Goal: Transaction & Acquisition: Purchase product/service

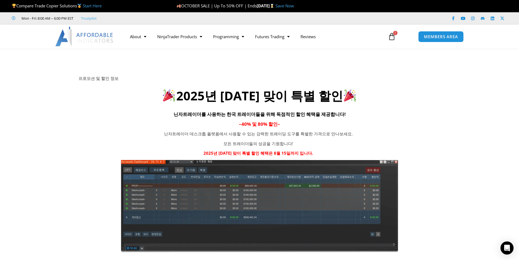
click at [276, 4] on strong "[DATE]" at bounding box center [266, 5] width 19 height 5
click at [294, 6] on link "Save Now" at bounding box center [285, 5] width 19 height 5
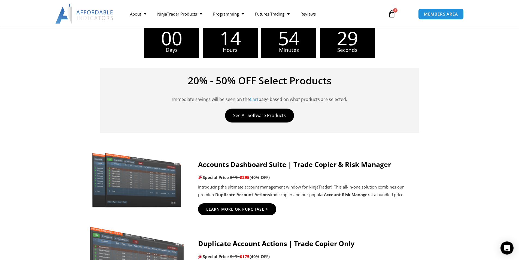
scroll to position [354, 0]
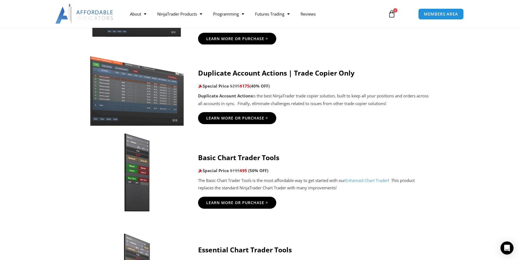
click at [375, 107] on div "Duplicate Account Actions | Trade Copier Only Special Price $295 $175 (40% OFF)…" at bounding box center [314, 88] width 232 height 38
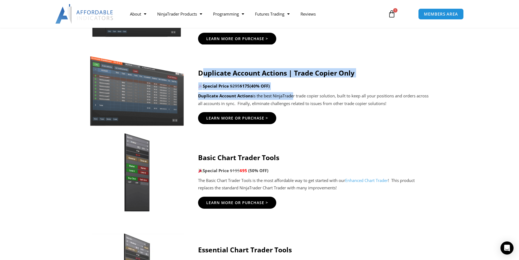
drag, startPoint x: 224, startPoint y: 79, endPoint x: 292, endPoint y: 95, distance: 70.0
click at [292, 95] on div "Duplicate Account Actions | Trade Copier Only Special Price $295 $175 (40% OFF)…" at bounding box center [314, 88] width 232 height 38
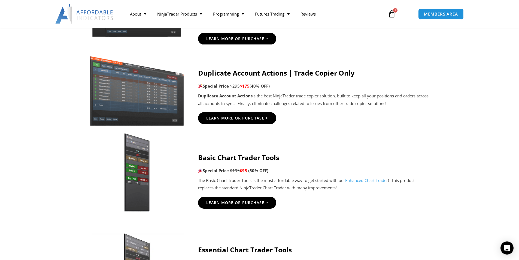
click at [318, 99] on p "Duplicate Account Actions is the best NinjaTrader trade copier solution, built …" at bounding box center [314, 99] width 232 height 15
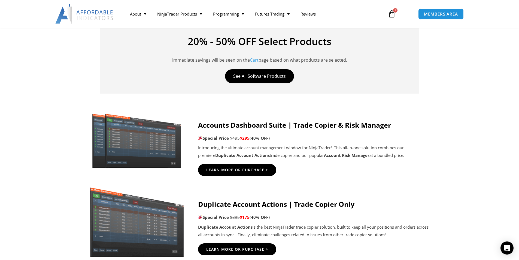
scroll to position [218, 0]
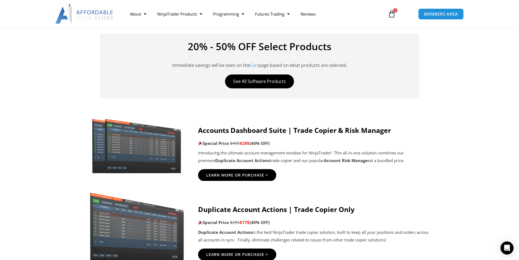
click at [341, 85] on div "20% - 50% OFF Select Products Immediate savings will be seen on the Cart page b…" at bounding box center [259, 66] width 319 height 65
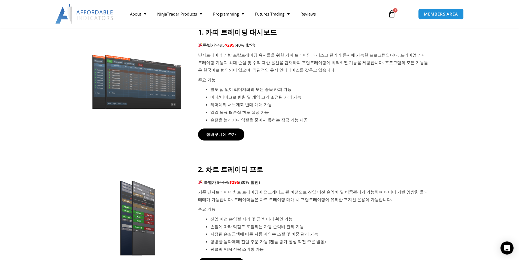
scroll to position [245, 0]
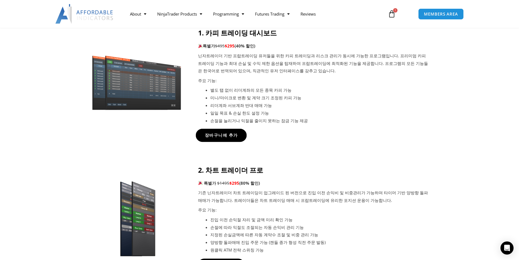
click at [221, 137] on span "장바구니에 추가" at bounding box center [221, 135] width 33 height 4
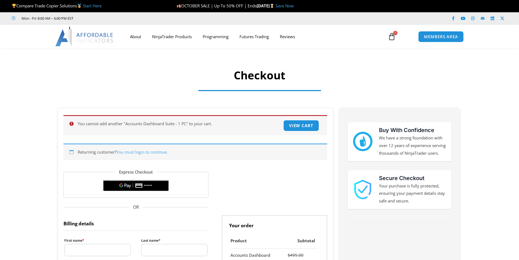
select select "**"
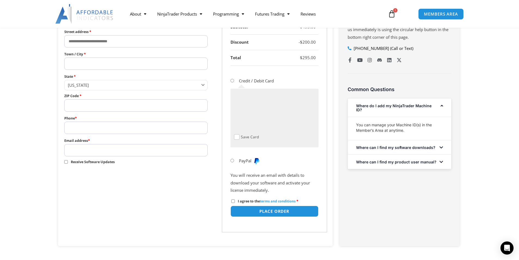
scroll to position [164, 0]
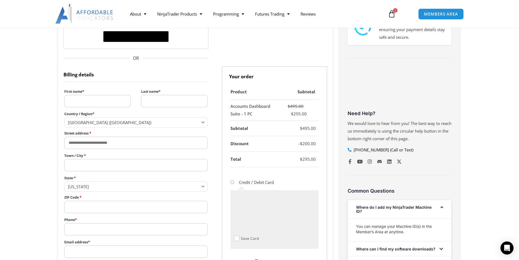
click at [393, 14] on icon at bounding box center [392, 14] width 8 height 8
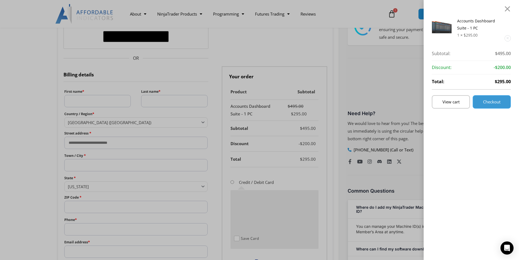
click at [497, 102] on span "Checkout" at bounding box center [491, 102] width 17 height 4
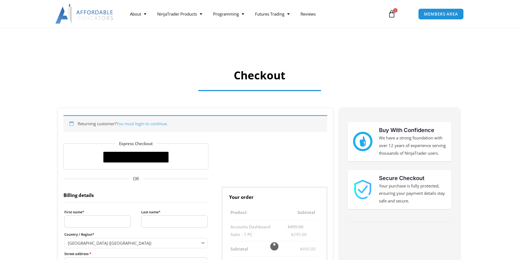
select select "**"
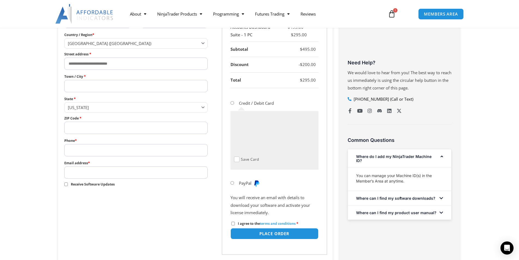
scroll to position [191, 0]
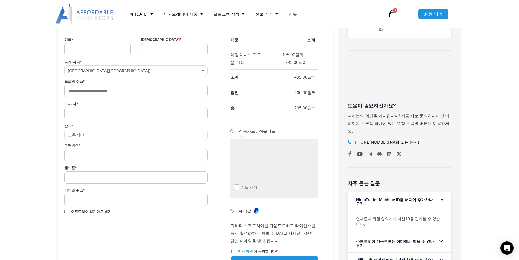
click at [83, 48] on input "이름 *" at bounding box center [97, 49] width 67 height 12
click at [98, 115] on input "도시/시 *" at bounding box center [136, 113] width 144 height 12
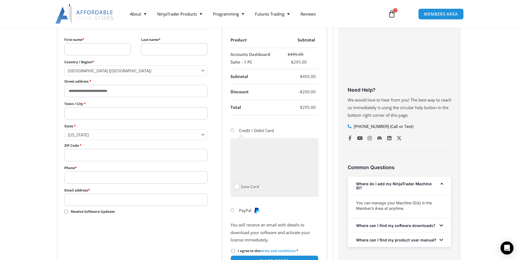
click at [106, 53] on input "First name *" at bounding box center [97, 49] width 67 height 12
type input "*"
type input "********"
click at [162, 50] on input "Last name *" at bounding box center [174, 49] width 67 height 12
type input "***"
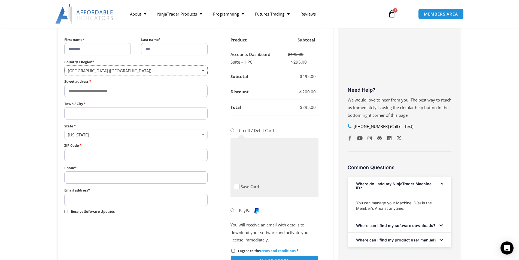
click at [135, 68] on span "United States (US)" at bounding box center [134, 70] width 132 height 5
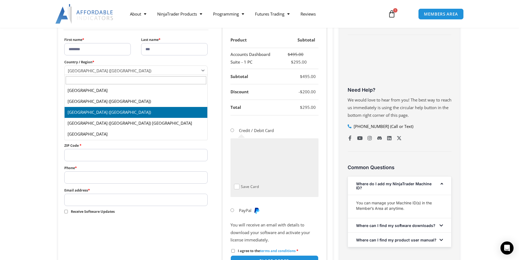
click at [0, 129] on section "**********" at bounding box center [259, 123] width 519 height 404
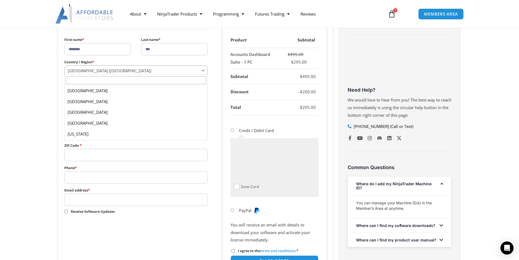
click at [96, 75] on body "Skip to content Compare Trade Copier Solutions Start Here OCTOBER SALE | Up To …" at bounding box center [259, 200] width 519 height 782
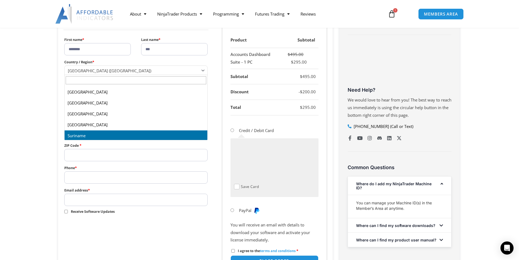
scroll to position [2241, 0]
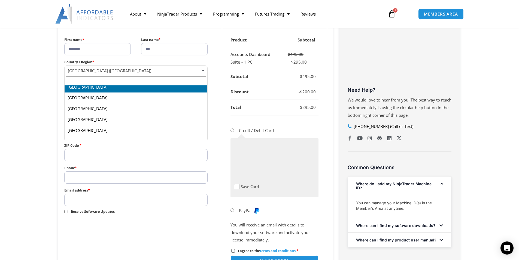
select select "**"
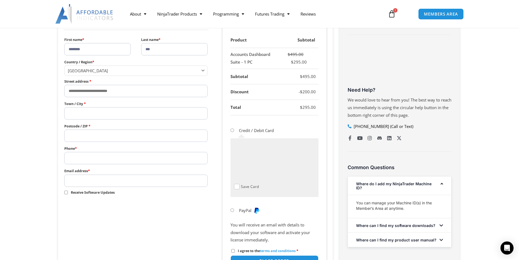
click at [95, 158] on input "Phone *" at bounding box center [136, 158] width 144 height 12
type input "**********"
click at [80, 178] on input "Email address *" at bounding box center [136, 180] width 144 height 12
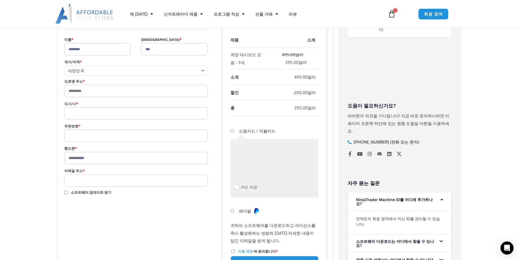
click at [84, 182] on input "이메일 주소 *" at bounding box center [136, 180] width 144 height 12
type input "**********"
click at [86, 136] on input "우편번호 *" at bounding box center [136, 135] width 144 height 12
paste input "*****"
click at [68, 135] on input "*****" at bounding box center [136, 135] width 144 height 12
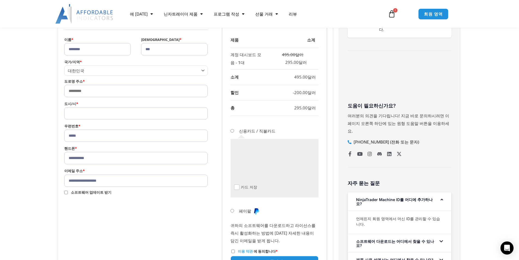
type input "*****"
click at [91, 108] on input "도시/시 *" at bounding box center [136, 113] width 144 height 12
click at [93, 92] on input "도로명 주소 *" at bounding box center [136, 91] width 144 height 12
click at [82, 113] on input "도시/시 *" at bounding box center [136, 113] width 144 height 12
click at [93, 91] on input "도로명 주소 *" at bounding box center [136, 91] width 144 height 12
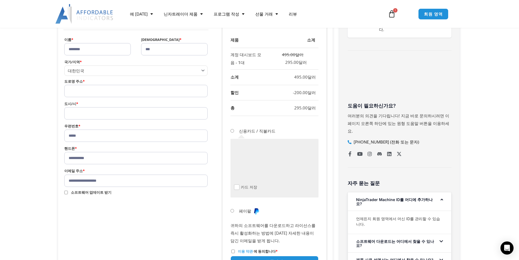
paste input "**********"
click at [183, 90] on input "**********" at bounding box center [136, 91] width 144 height 12
type input "**********"
click at [71, 108] on input "도시/시 *" at bounding box center [136, 113] width 144 height 12
click at [102, 116] on input "도시/시 *" at bounding box center [136, 113] width 144 height 12
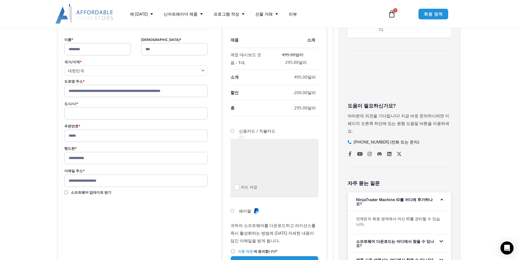
drag, startPoint x: 146, startPoint y: 90, endPoint x: 155, endPoint y: 90, distance: 9.3
click at [155, 90] on input "**********" at bounding box center [136, 91] width 144 height 12
click at [75, 111] on input "도시/시 *" at bounding box center [136, 113] width 144 height 12
paste input "*****"
type input "*****"
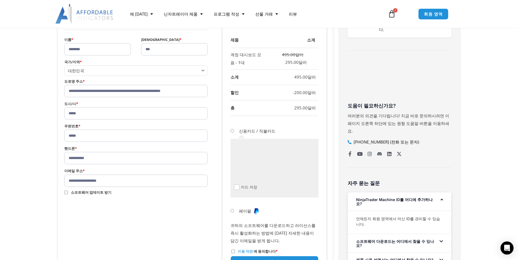
click at [104, 243] on form "**********" at bounding box center [196, 118] width 264 height 330
click at [282, 191] on div "카드 저장" at bounding box center [275, 168] width 88 height 59
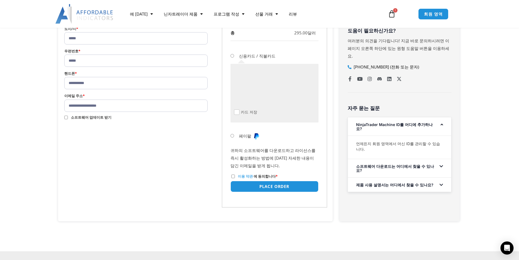
scroll to position [273, 0]
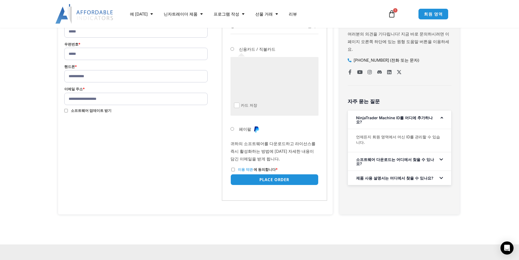
click at [233, 167] on label "이용 약관 에 동의합니다 *" at bounding box center [254, 169] width 46 height 5
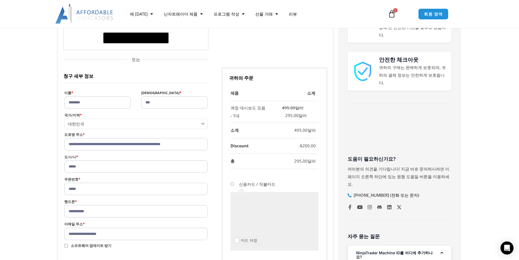
scroll to position [136, 0]
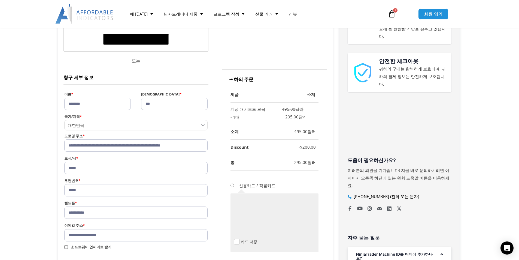
click at [491, 216] on section "**********" at bounding box center [259, 178] width 519 height 405
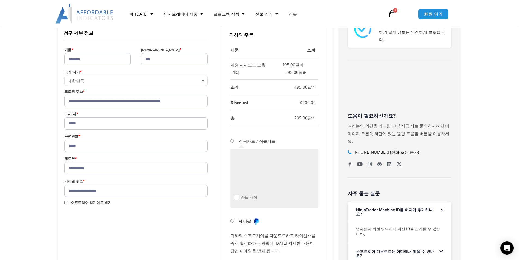
scroll to position [273, 0]
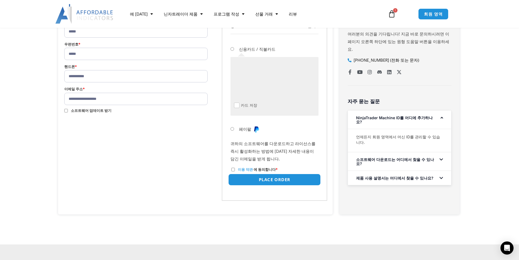
click at [276, 179] on button "Place order" at bounding box center [274, 180] width 92 height 12
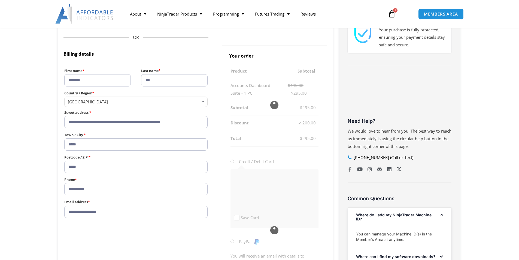
scroll to position [218, 0]
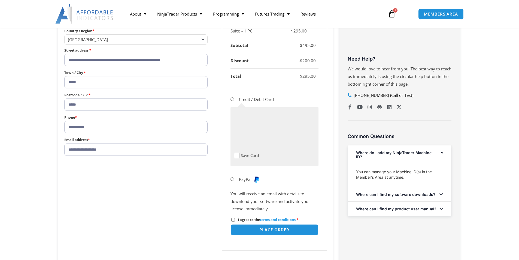
click at [273, 107] on div "Save Card" at bounding box center [275, 136] width 88 height 59
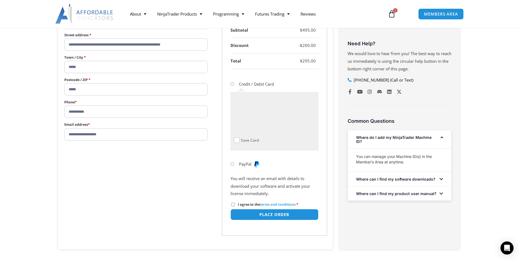
scroll to position [245, 0]
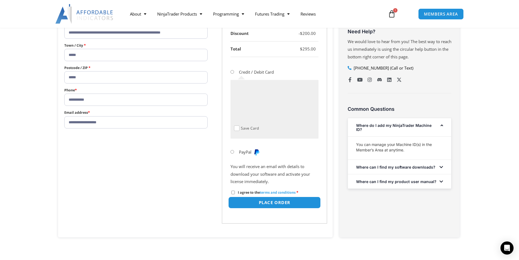
click at [255, 202] on button "Place order" at bounding box center [274, 203] width 92 height 12
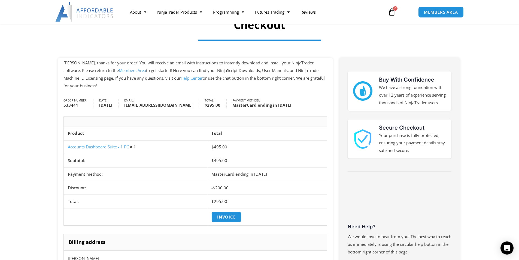
scroll to position [55, 0]
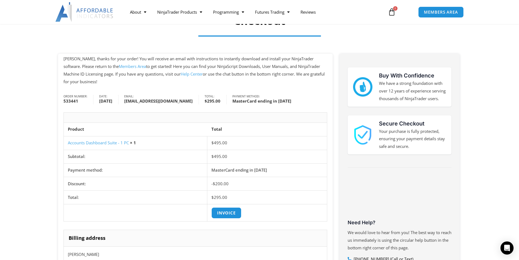
click at [16, 171] on section "junhyeok, thanks for your order! You will receive an email with instructions to…" at bounding box center [259, 238] width 519 height 369
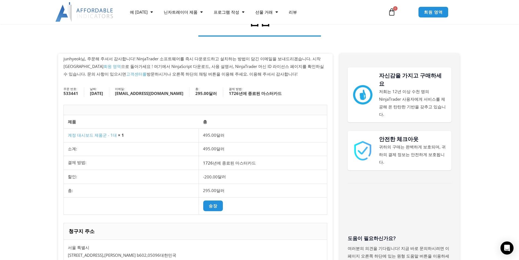
click at [482, 79] on section "junhyeok님, 주문해 주셔서 감사합니다! NinjaTrader 소프트웨어를 즉시 다운로드하고 설치하는 방법이 담긴 이메일을 보내드리겠습니…" at bounding box center [259, 248] width 519 height 389
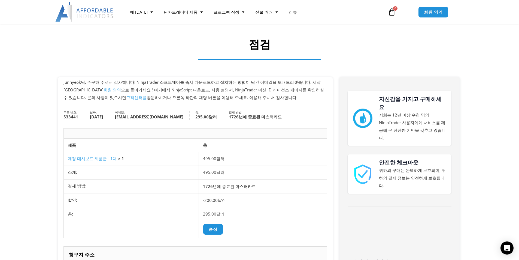
scroll to position [27, 0]
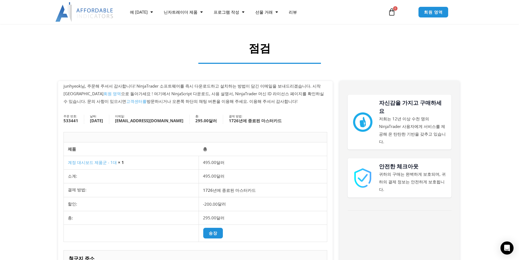
drag, startPoint x: 152, startPoint y: 93, endPoint x: 251, endPoint y: 104, distance: 99.8
click at [251, 104] on p "junhyeok님, 주문해 주셔서 감사합니다! NinjaTrader 소프트웨어를 즉시 다운로드하고 설치하는 방법이 담긴 이메일을 보내드리겠습니…" at bounding box center [196, 93] width 264 height 23
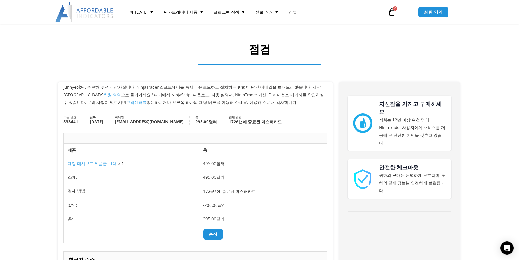
scroll to position [0, 0]
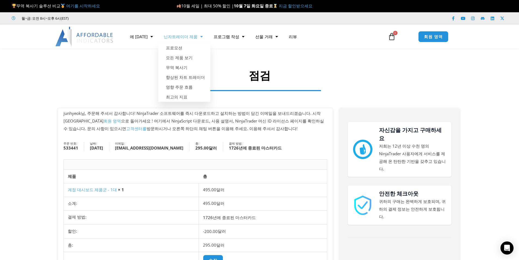
click at [225, 6] on font "10월 세일 | 최대 50% 할인 |" at bounding box center [207, 5] width 53 height 5
click at [293, 5] on font "지금 할인받으세요" at bounding box center [296, 5] width 34 height 5
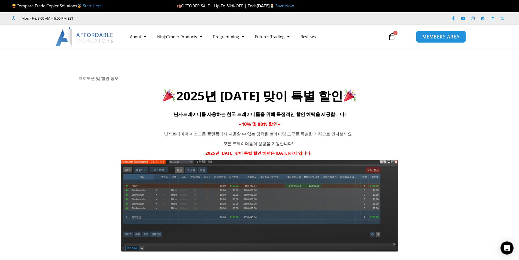
click at [451, 36] on span "MEMBERS AREA" at bounding box center [441, 36] width 37 height 5
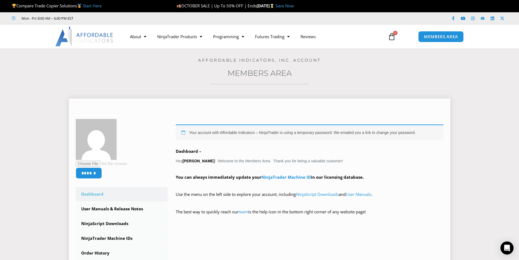
scroll to position [82, 0]
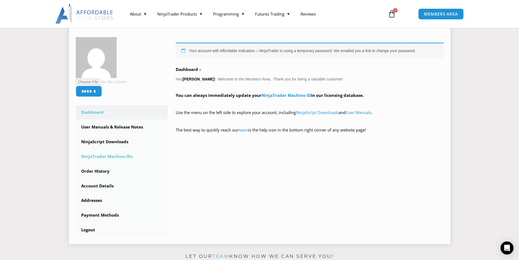
click at [116, 160] on link "NinjaTrader Machine IDs" at bounding box center [122, 156] width 92 height 14
click at [113, 158] on link "NinjaTrader Machine IDs" at bounding box center [122, 156] width 92 height 14
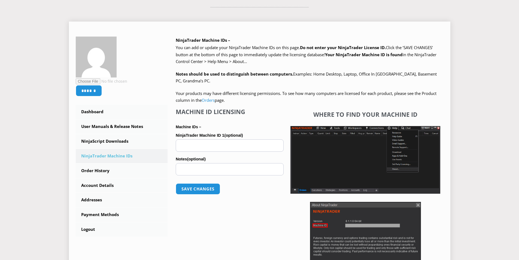
scroll to position [136, 0]
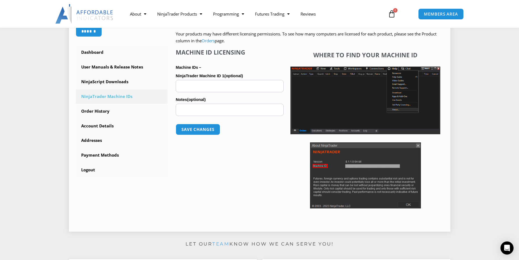
click at [211, 88] on input "NinjaTrader Machine ID 1 (optional)" at bounding box center [230, 86] width 108 height 12
paste input "**********"
type input "**********"
click at [489, 27] on div at bounding box center [259, 14] width 519 height 28
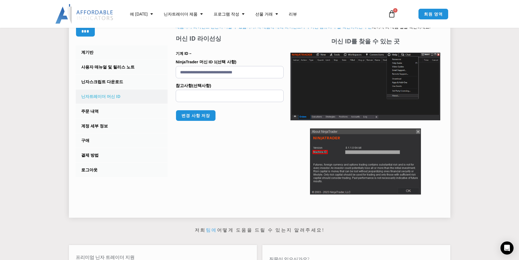
click at [222, 93] on input "참고사항 (선택사항)" at bounding box center [230, 96] width 108 height 12
click at [230, 123] on p "변경 사항 저장" at bounding box center [230, 115] width 108 height 22
click at [199, 113] on font "변경 사항 저장" at bounding box center [196, 116] width 30 height 6
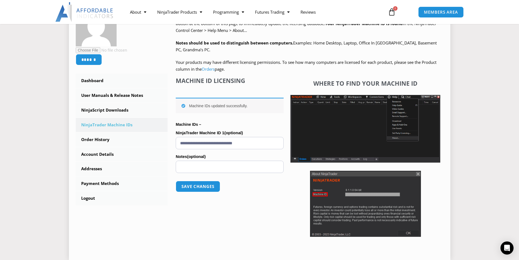
scroll to position [109, 0]
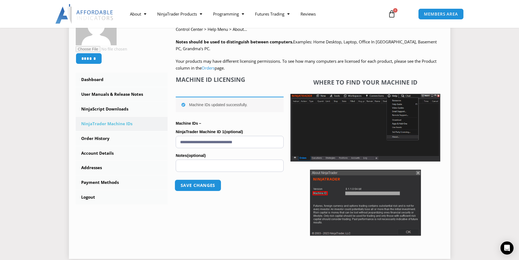
click at [205, 187] on button "Save changes" at bounding box center [198, 185] width 47 height 12
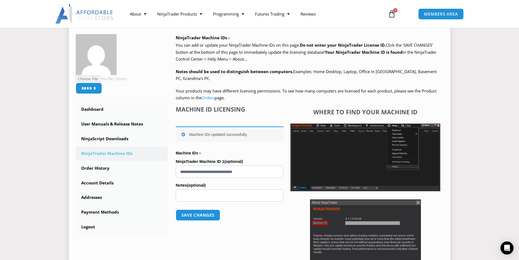
scroll to position [82, 0]
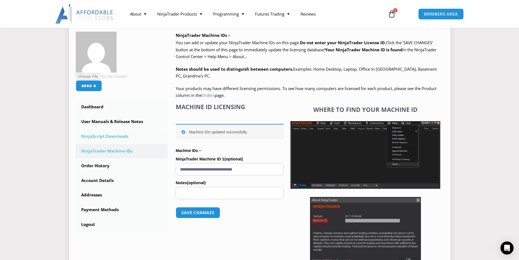
click at [116, 136] on link "NinjaScript Downloads" at bounding box center [122, 136] width 92 height 14
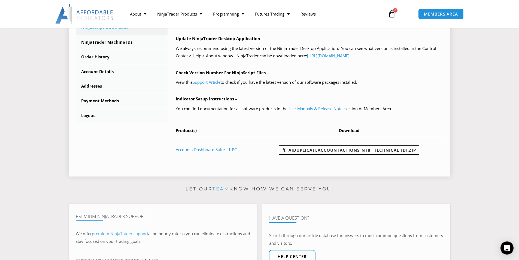
scroll to position [191, 0]
click at [288, 150] on span at bounding box center [284, 149] width 5 height 5
click at [13, 93] on section "Home / Members Area / Downloads Affordable Indicators, Inc. Account Members Are…" at bounding box center [259, 21] width 519 height 327
click at [309, 150] on link "AIDuplicateAccountActions_NT8_[TECHNICAL_ID].zip" at bounding box center [349, 149] width 141 height 9
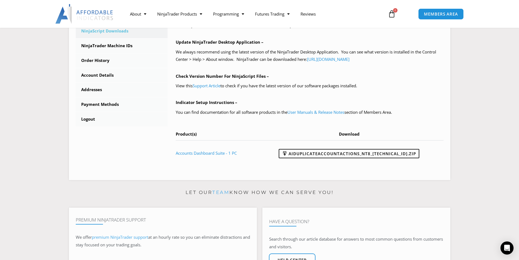
click at [40, 229] on section "Let our team know how we can serve you! Premium NinjaTrader Support We offer pr…" at bounding box center [259, 256] width 519 height 137
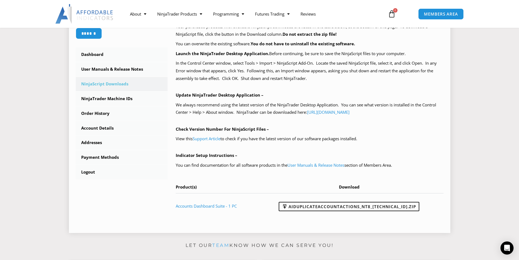
scroll to position [109, 0]
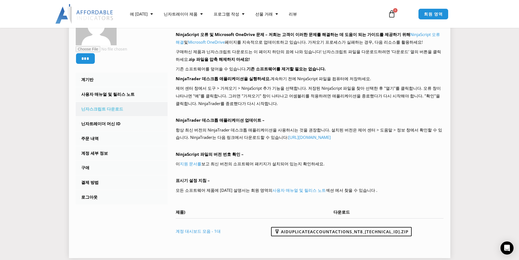
click at [375, 108] on div "NinjaScript 다운로드 및 설치 – 다운로드 및 설치 과정을 완벽하게 이해하려면 모든 내용을 읽어보세요. NinjaScript 오류 및…" at bounding box center [310, 123] width 268 height 239
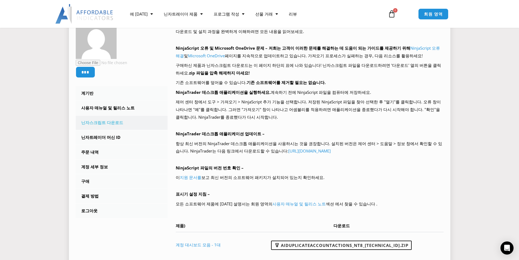
scroll to position [55, 0]
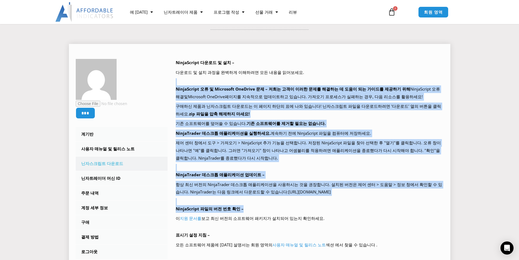
drag, startPoint x: 182, startPoint y: 82, endPoint x: 355, endPoint y: 212, distance: 216.3
click at [355, 212] on div "NinjaScript 다운로드 및 설치 – 다운로드 및 설치 과정을 완벽하게 이해하려면 모든 내용을 읽어보세요. NinjaScript 오류 및…" at bounding box center [310, 178] width 268 height 239
click at [381, 201] on div "NinjaScript 다운로드 및 설치 – 다운로드 및 설치 과정을 완벽하게 이해하려면 모든 내용을 읽어보세요. NinjaScript 오류 및…" at bounding box center [310, 178] width 268 height 239
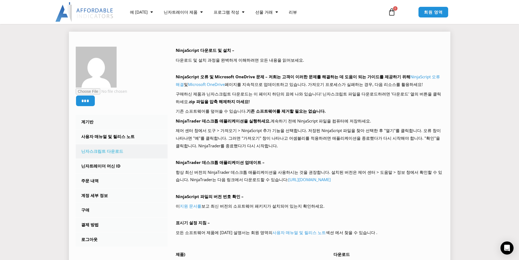
scroll to position [82, 0]
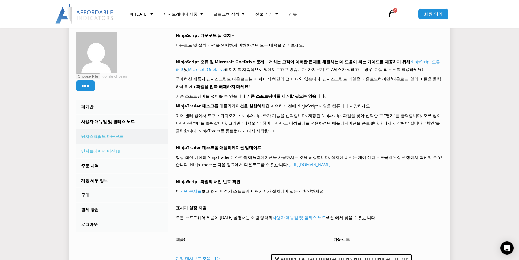
click at [98, 151] on font "닌자트레이더 머신 ID" at bounding box center [100, 150] width 39 height 5
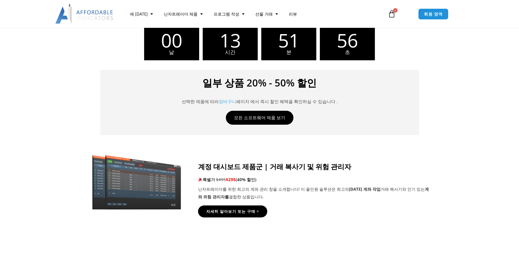
scroll to position [300, 0]
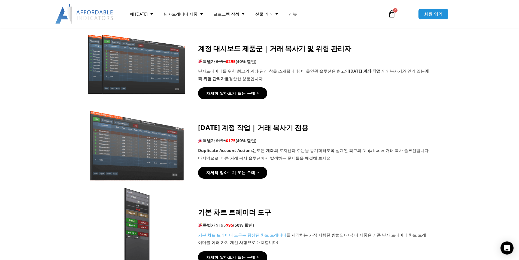
click at [165, 55] on img at bounding box center [137, 64] width 105 height 64
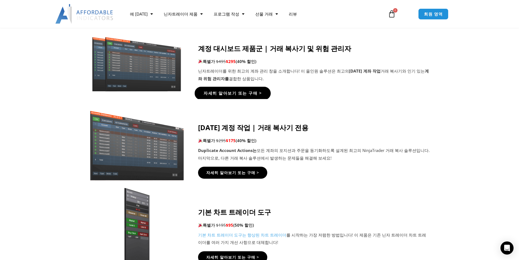
click at [236, 92] on font "자세히 알아보기 또는 구매 >" at bounding box center [233, 93] width 58 height 6
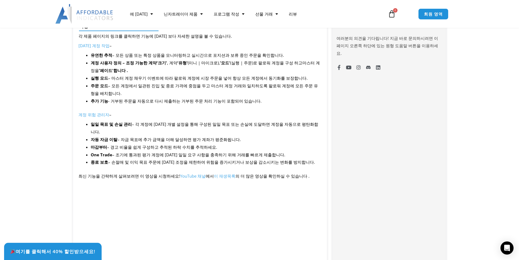
scroll to position [327, 0]
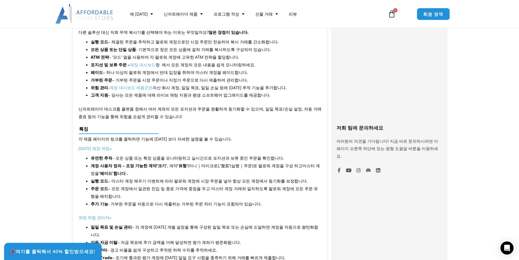
click at [438, 14] on font "회원 영역" at bounding box center [433, 14] width 20 height 6
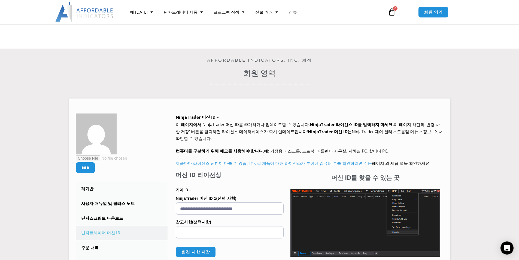
scroll to position [164, 0]
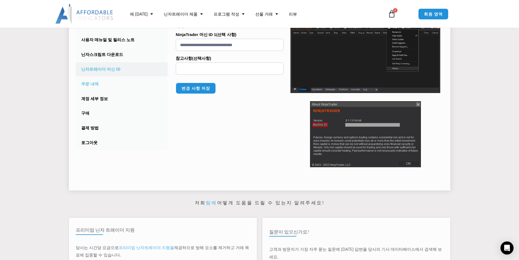
click at [96, 83] on font "주문 내역" at bounding box center [89, 83] width 17 height 5
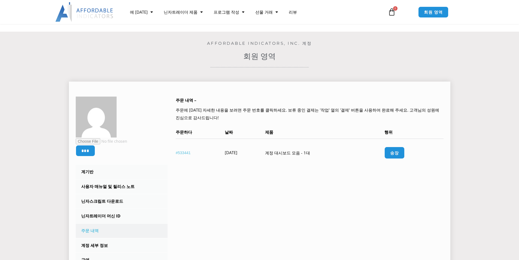
scroll to position [55, 0]
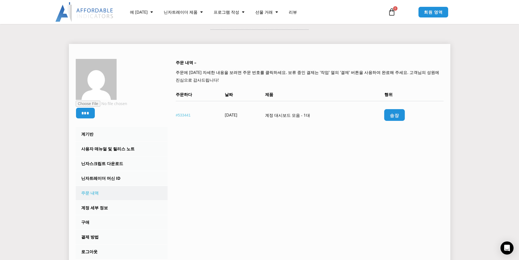
click at [399, 116] on font "송장" at bounding box center [394, 115] width 9 height 6
click at [104, 162] on font "닌자스크립트 다운로드" at bounding box center [102, 163] width 42 height 5
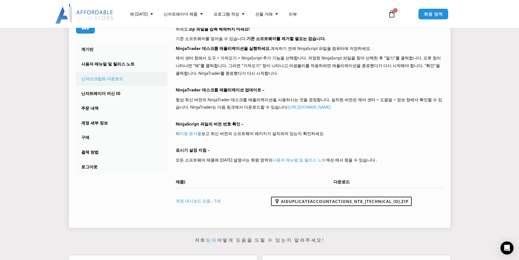
scroll to position [136, 0]
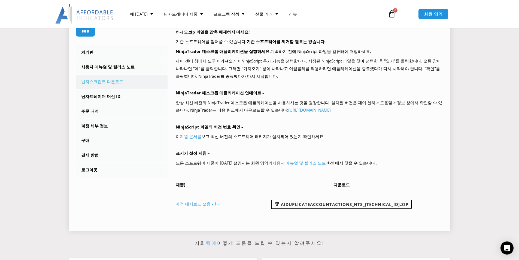
drag, startPoint x: 175, startPoint y: 100, endPoint x: 351, endPoint y: 122, distance: 176.6
click at [351, 122] on div "NinjaScript 다운로드 및 설치 – 다운로드 및 설치 과정을 완벽하게 이해하려면 모든 내용을 읽어보세요. NinjaScript 오류 및…" at bounding box center [306, 100] width 276 height 247
click at [351, 122] on div "NinjaScript 다운로드 및 설치 – 다운로드 및 설치 과정을 완벽하게 이해하려면 모든 내용을 읽어보세요. NinjaScript 오류 및…" at bounding box center [310, 96] width 268 height 239
click at [331, 109] on font "https://account.ninjatrader.com/download" at bounding box center [309, 109] width 43 height 5
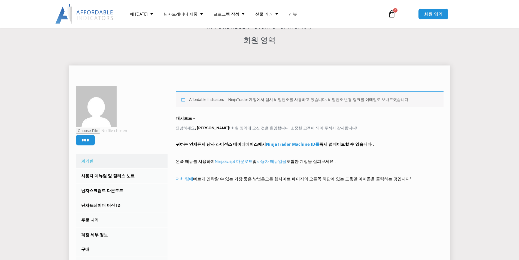
scroll to position [109, 0]
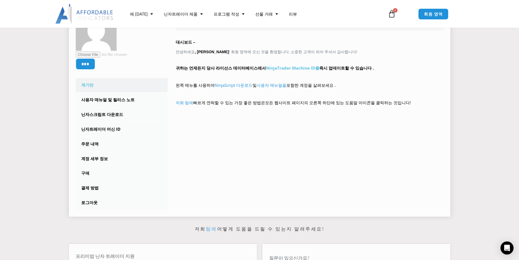
click at [280, 68] on font "NinjaTrader Machine ID를" at bounding box center [292, 67] width 53 height 5
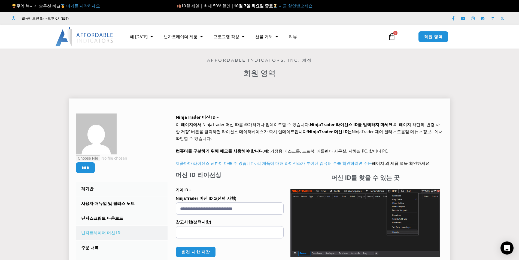
scroll to position [55, 0]
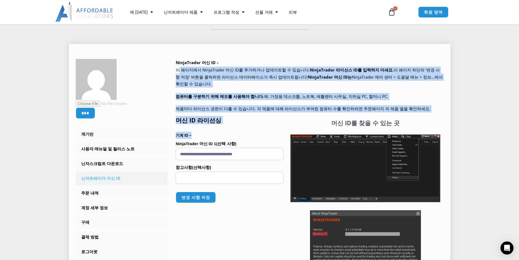
drag, startPoint x: 180, startPoint y: 69, endPoint x: 242, endPoint y: 137, distance: 92.3
click at [242, 137] on div "We are transitioning all NinjaTrader software packages to a web site licensing …" at bounding box center [310, 180] width 268 height 226
click at [258, 119] on h4 "머신 ID 라이선싱" at bounding box center [230, 119] width 108 height 7
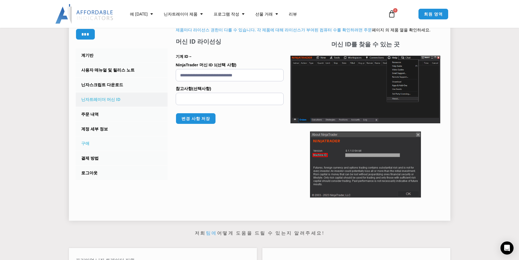
scroll to position [136, 0]
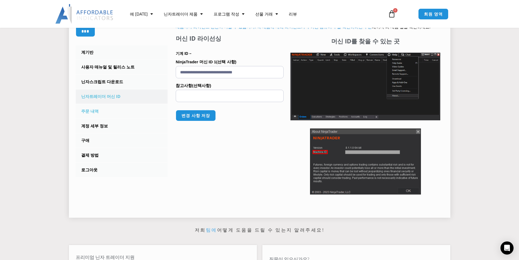
click at [87, 106] on link "주문 내역" at bounding box center [122, 111] width 92 height 14
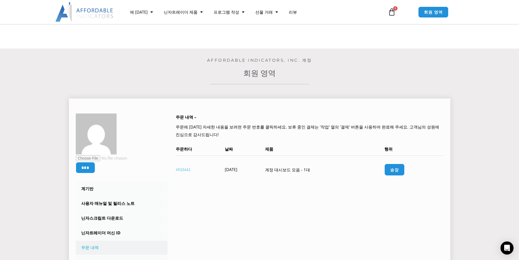
scroll to position [55, 0]
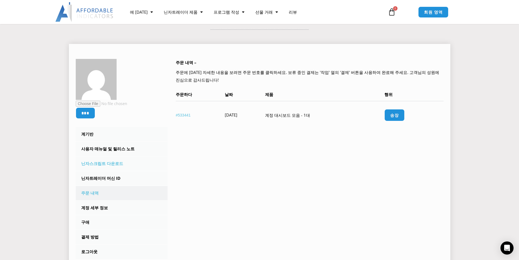
click at [93, 162] on font "닌자스크립트 다운로드" at bounding box center [102, 163] width 42 height 5
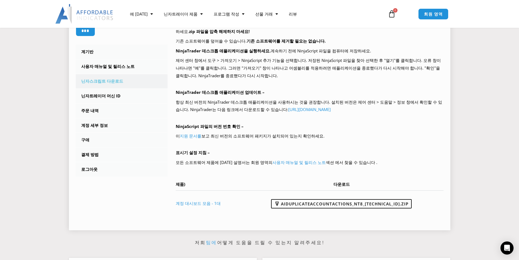
scroll to position [136, 0]
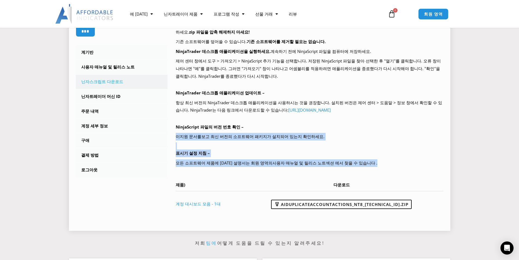
drag, startPoint x: 227, startPoint y: 144, endPoint x: 377, endPoint y: 172, distance: 152.5
click at [377, 172] on div "NinjaScript 다운로드 및 설치 – 다운로드 및 설치 과정을 완벽하게 이해하려면 모든 내용을 읽어보세요. NinjaScript 오류 및…" at bounding box center [306, 100] width 276 height 247
click at [377, 172] on div "NinjaScript 다운로드 및 설치 – 다운로드 및 설치 과정을 완벽하게 이해하려면 모든 내용을 읽어보세요. NinjaScript 오류 및…" at bounding box center [310, 96] width 268 height 239
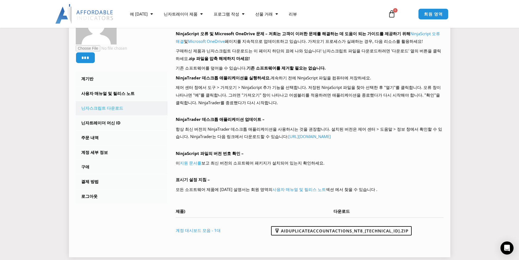
scroll to position [109, 0]
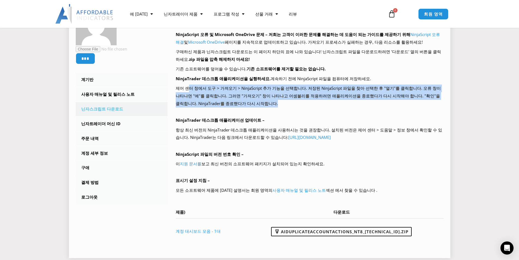
drag, startPoint x: 188, startPoint y: 86, endPoint x: 344, endPoint y: 102, distance: 157.0
click at [344, 102] on p "제어 센터 창에서 도구 > 가져오기 > NinjaScript 추가 기능을 선택합니다. 저장된 NinjaScript 파일을 찾아 선택한 후 "열…" at bounding box center [310, 96] width 268 height 23
click at [338, 107] on p "제어 센터 창에서 도구 > 가져오기 > NinjaScript 추가 기능을 선택합니다. 저장된 NinjaScript 파일을 찾아 선택한 후 "열…" at bounding box center [310, 96] width 268 height 23
click at [302, 104] on p "제어 센터 창에서 도구 > 가져오기 > NinjaScript 추가 기능을 선택합니다. 저장된 NinjaScript 파일을 찾아 선택한 후 "열…" at bounding box center [310, 96] width 268 height 23
click at [243, 92] on p "제어 센터 창에서 도구 > 가져오기 > NinjaScript 추가 기능을 선택합니다. 저장된 NinjaScript 파일을 찾아 선택한 후 "열…" at bounding box center [310, 96] width 268 height 23
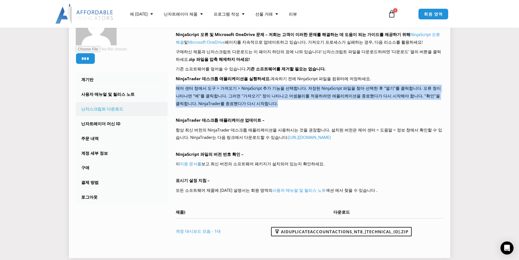
drag, startPoint x: 182, startPoint y: 88, endPoint x: 277, endPoint y: 111, distance: 97.5
click at [277, 111] on div "NinjaScript 다운로드 및 설치 – 다운로드 및 설치 과정을 완벽하게 이해하려면 모든 내용을 읽어보세요. NinjaScript 오류 및…" at bounding box center [306, 127] width 276 height 247
click at [277, 111] on div "NinjaScript 다운로드 및 설치 – 다운로드 및 설치 과정을 완벽하게 이해하려면 모든 내용을 읽어보세요. NinjaScript 오류 및…" at bounding box center [310, 123] width 268 height 239
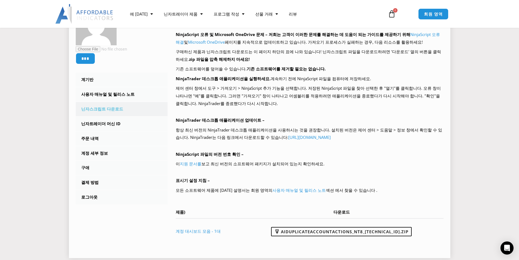
click at [75, 227] on div "*** 계기반 구독 사용자 매뉴얼 및 릴리스 노트 닌자스크립트 다운로드 닌자트레이더 머신 ID 주문 내역 계정 세부 정보 구애 결제 방법 로그…" at bounding box center [260, 123] width 382 height 269
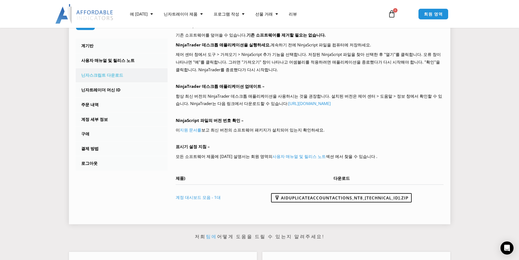
scroll to position [164, 0]
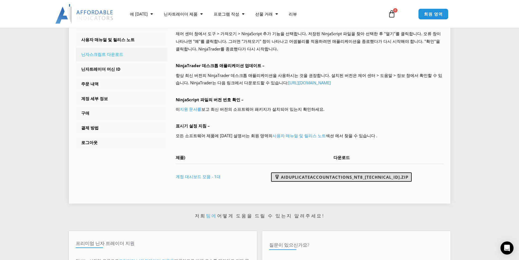
click at [296, 178] on font "AIDuplicateAccountActions_NT8_25.10.2.1.zip" at bounding box center [345, 176] width 128 height 5
drag, startPoint x: 447, startPoint y: 0, endPoint x: 365, endPoint y: 17, distance: 83.3
click at [359, 19] on nav "에 대한 문의하기 프리미엄 지원 팀 파트너 닌자 트레이더 닌자트레이더 FAQ 닌자트레이더 제품 프로모션 모든 제품 보기 무역 복사기 향상된 차…" at bounding box center [253, 14] width 257 height 13
click at [482, 29] on section "*** 계기반 구독 사용자 매뉴얼 및 릴리스 노트 닌자스크립트 다운로드 닌자트레이더 머신 ID 주문 내역 계정 세부 정보 구애 결제 방법 로그…" at bounding box center [260, 67] width 492 height 281
click at [336, 174] on link "AIDuplicateAccountActions_NT8_25.10.2.1.zip" at bounding box center [341, 176] width 141 height 9
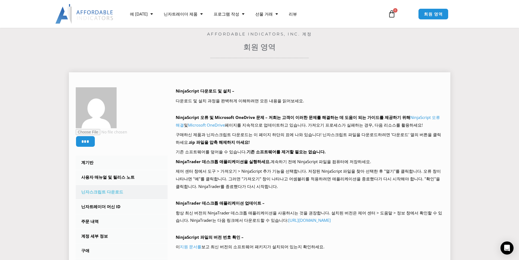
scroll to position [82, 0]
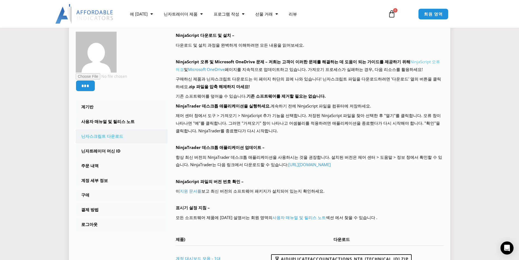
click at [428, 63] on font "NinjaScript 오류 해결" at bounding box center [308, 65] width 264 height 13
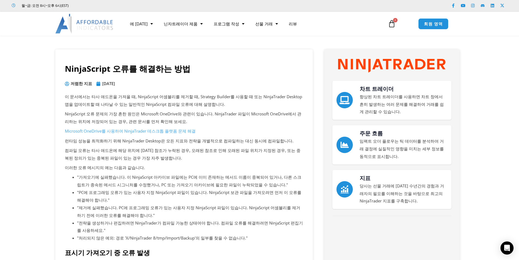
scroll to position [27, 0]
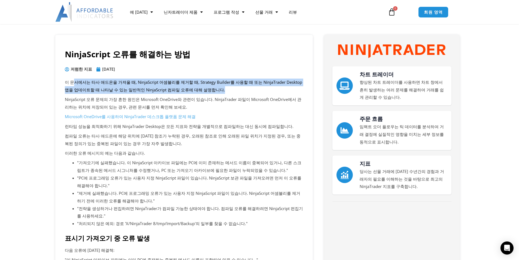
drag, startPoint x: 74, startPoint y: 82, endPoint x: 248, endPoint y: 88, distance: 174.0
click at [248, 88] on p "이 문서에서는 타사 애드온을 가져올 때, NinjaScript 어셈블리를 제거할 때, Strategy Builder를 사용할 때 또는 Ninj…" at bounding box center [184, 86] width 239 height 15
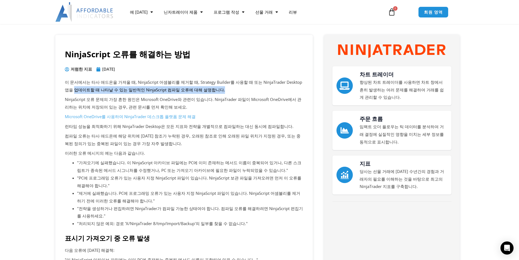
drag, startPoint x: 65, startPoint y: 90, endPoint x: 218, endPoint y: 90, distance: 152.9
click at [218, 90] on p "이 문서에서는 타사 애드온을 가져올 때, NinjaScript 어셈블리를 제거할 때, Strategy Builder를 사용할 때 또는 Ninj…" at bounding box center [184, 86] width 239 height 15
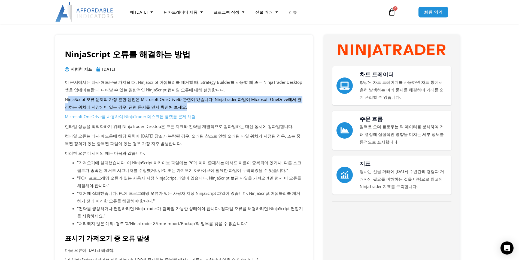
drag, startPoint x: 68, startPoint y: 100, endPoint x: 236, endPoint y: 108, distance: 167.9
click at [236, 108] on p "NinjaScript 오류 문제의 가장 흔한 원인은 Microsoft OneDrive와 관련이 있습니다. NinjaTrader 파일이 Micr…" at bounding box center [184, 103] width 239 height 15
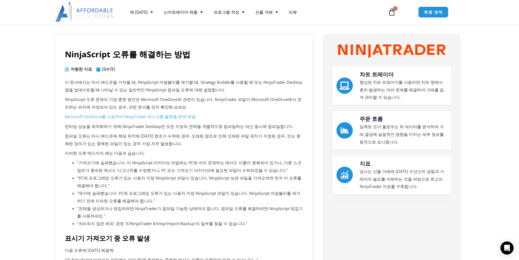
scroll to position [55, 0]
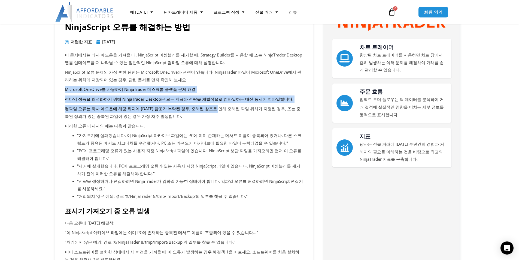
drag, startPoint x: 60, startPoint y: 87, endPoint x: 217, endPoint y: 110, distance: 159.0
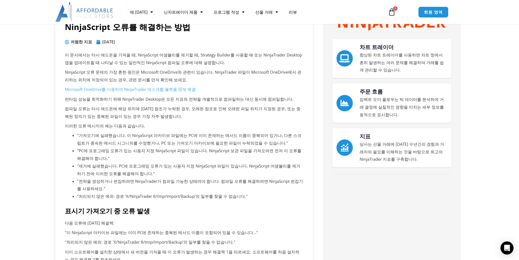
click at [218, 111] on p "컴파일 오류는 타사 애드온에 해당 위치에 [DATE] 참조가 누락된 경우, 오래된 참조로 인해 오래된 파일 위치가 지정된 경우, 또는 중복된 …" at bounding box center [184, 112] width 239 height 15
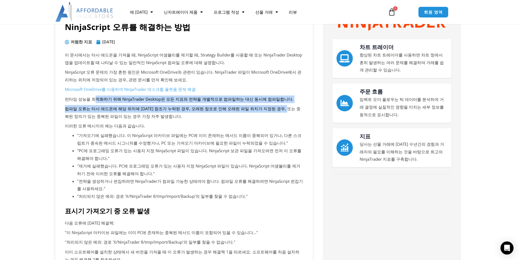
drag, startPoint x: 101, startPoint y: 98, endPoint x: 279, endPoint y: 110, distance: 177.9
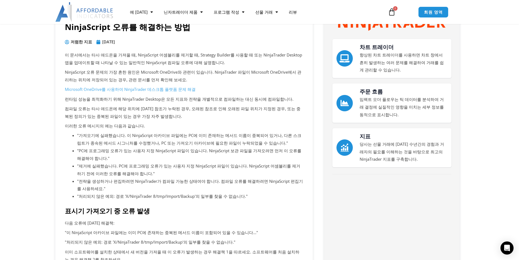
click at [190, 118] on p "컴파일 오류는 타사 애드온에 해당 위치에 [DATE] 참조가 누락된 경우, 오래된 참조로 인해 오래된 파일 위치가 지정된 경우, 또는 중복된 …" at bounding box center [184, 112] width 239 height 15
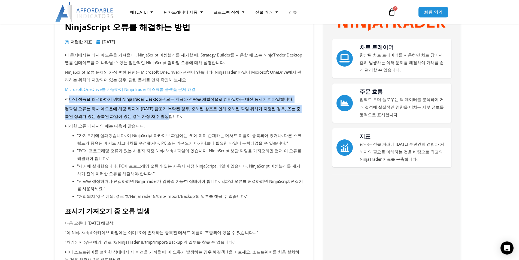
drag, startPoint x: 69, startPoint y: 98, endPoint x: 295, endPoint y: 118, distance: 226.7
click at [185, 117] on p "컴파일 오류는 타사 애드온에 해당 위치에 [DATE] 참조가 누락된 경우, 오래된 참조로 인해 오래된 파일 위치가 지정된 경우, 또는 중복된 …" at bounding box center [184, 112] width 239 height 15
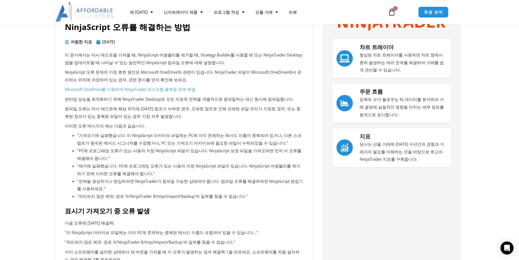
scroll to position [82, 0]
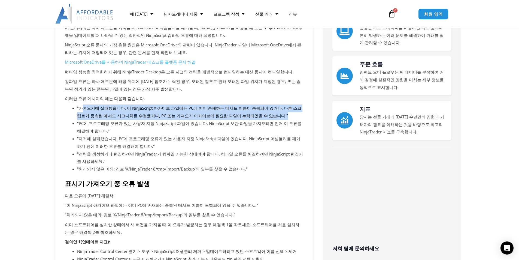
drag, startPoint x: 95, startPoint y: 110, endPoint x: 294, endPoint y: 113, distance: 199.3
click at [294, 113] on li ""가져오기에 실패했습니다. 이 NinjaScript 아카이브 파일에는 PC에 이미 존재하는 메서드 이름이 중복되어 있거나, 다른 스크립트가 종…" at bounding box center [190, 111] width 226 height 15
click at [258, 115] on li ""가져오기에 실패했습니다. 이 NinjaScript 아카이브 파일에는 PC에 이미 존재하는 메서드 이름이 중복되어 있거나, 다른 스크립트가 종…" at bounding box center [190, 111] width 226 height 15
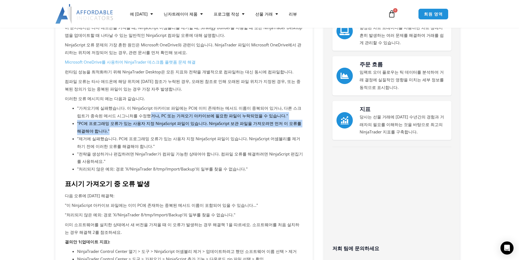
drag, startPoint x: 148, startPoint y: 114, endPoint x: 235, endPoint y: 129, distance: 88.6
click at [235, 129] on ul ""가져오기에 실패했습니다. 이 NinjaScript 아카이브 파일에는 PC에 이미 존재하는 메서드 이름이 중복되어 있거나, 다른 스크립트가 종…" at bounding box center [190, 138] width 226 height 68
click at [173, 134] on li ""PC에 프로그래밍 오류가 있는 사용자 지정 NinjaScript 파일이 있습니다. NinjaScript 보관 파일을 가져오려면 먼저 이 오류…" at bounding box center [190, 127] width 226 height 15
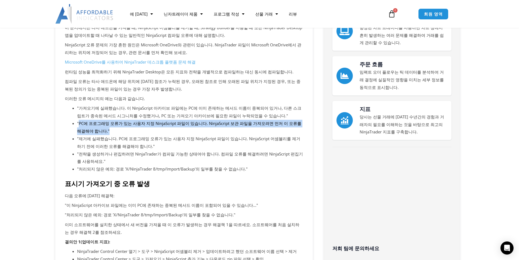
drag, startPoint x: 82, startPoint y: 123, endPoint x: 214, endPoint y: 129, distance: 132.3
click at [214, 129] on li ""PC에 프로그래밍 오류가 있는 사용자 지정 NinjaScript 파일이 있습니다. NinjaScript 보관 파일을 가져오려면 먼저 이 오류…" at bounding box center [190, 127] width 226 height 15
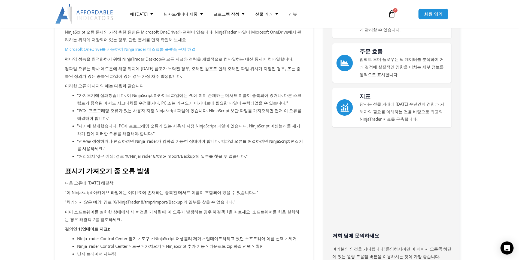
scroll to position [109, 0]
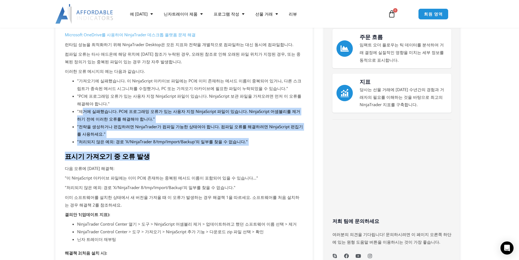
drag, startPoint x: 98, startPoint y: 116, endPoint x: 225, endPoint y: 147, distance: 130.8
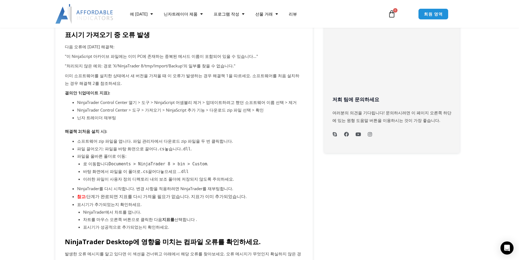
scroll to position [245, 0]
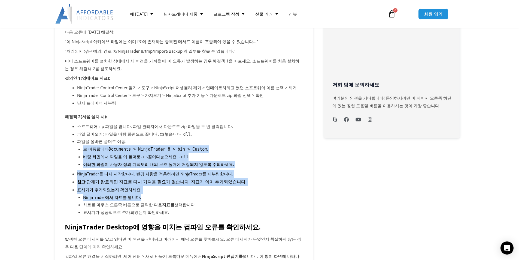
drag, startPoint x: 80, startPoint y: 150, endPoint x: 227, endPoint y: 196, distance: 153.9
click at [227, 196] on ul "소프트웨어 zip 파일을 엽니다. 파일 관리자에서 다운로드 zip 파일을 두 번 클릭합니다. 파일 끌어오기: 파일을 바탕 화면으로 끌어다 .c…" at bounding box center [190, 169] width 226 height 93
click at [227, 196] on li "NinjaTrader에서 차트를 엽니다." at bounding box center [193, 198] width 220 height 8
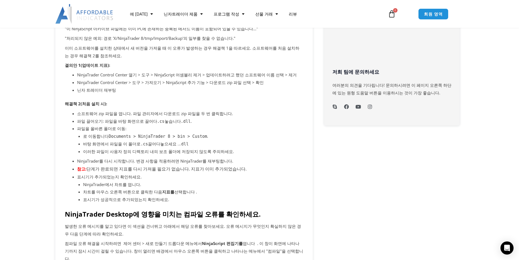
scroll to position [273, 0]
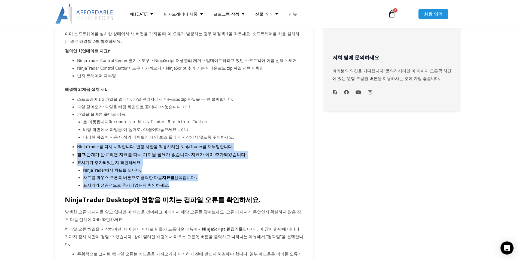
drag, startPoint x: 92, startPoint y: 148, endPoint x: 206, endPoint y: 185, distance: 119.3
click at [206, 185] on ul "소프트웨어 zip 파일을 엽니다. 파일 관리자에서 다운로드 zip 파일을 두 번 클릭합니다. 파일 끌어오기: 파일을 바탕 화면으로 끌어다 .c…" at bounding box center [190, 141] width 226 height 93
click at [206, 185] on li "표시기가 성공적으로 추가되었는지 확인하세요." at bounding box center [193, 185] width 220 height 8
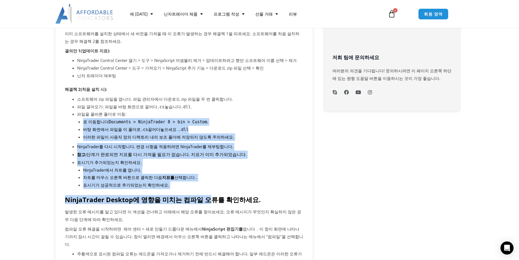
drag, startPoint x: 202, startPoint y: 187, endPoint x: 44, endPoint y: 119, distance: 171.9
drag, startPoint x: 92, startPoint y: 111, endPoint x: 267, endPoint y: 181, distance: 188.0
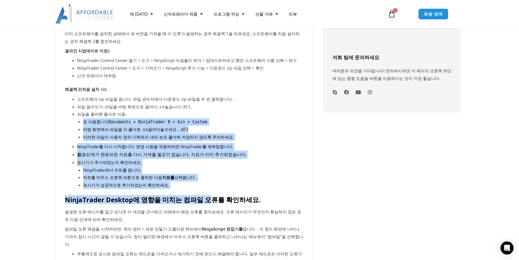
click at [248, 167] on li "NinjaTrader에서 차트를 엽니다." at bounding box center [193, 170] width 220 height 8
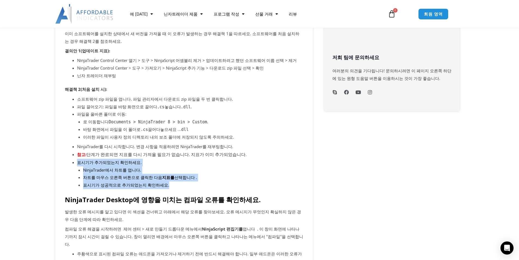
drag, startPoint x: 138, startPoint y: 171, endPoint x: 201, endPoint y: 189, distance: 65.5
click at [201, 189] on li "표시기가 성공적으로 추가되었는지 확인하세요." at bounding box center [193, 185] width 220 height 8
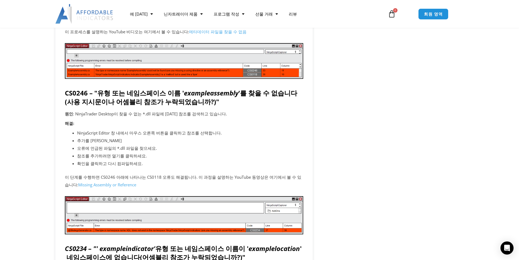
scroll to position [845, 0]
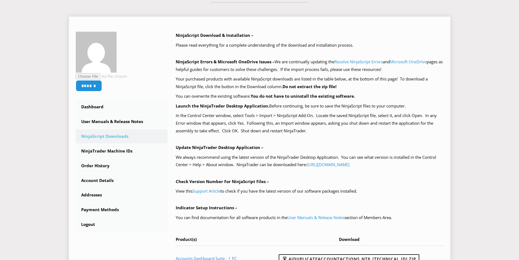
scroll to position [82, 0]
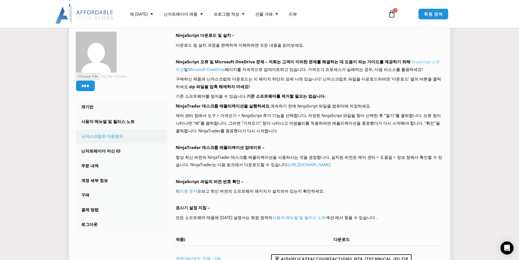
click at [422, 63] on font "NinjaScript 오류 해결" at bounding box center [308, 65] width 264 height 13
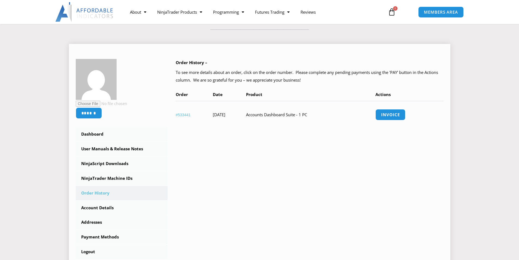
drag, startPoint x: 245, startPoint y: 118, endPoint x: 246, endPoint y: 124, distance: 5.8
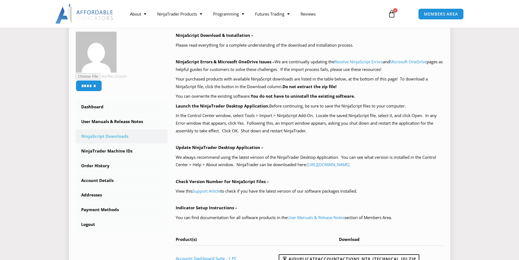
scroll to position [82, 0]
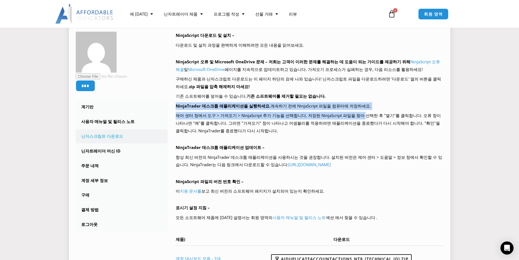
drag, startPoint x: 281, startPoint y: 113, endPoint x: 356, endPoint y: 115, distance: 75.3
click at [356, 115] on div "NinjaScript 다운로드 및 설치 – 다운로드 및 설치 과정을 완벽하게 이해하려면 모든 내용을 읽어보세요. NinjaScript 오류 및…" at bounding box center [310, 151] width 268 height 239
click at [356, 115] on font "제어 센터 창에서 도구 > 가져오기 > NinjaScript 추가 기능을 선택합니다. 저장된 NinjaScript 파일을 찾아 선택한 후 "열…" at bounding box center [308, 123] width 265 height 21
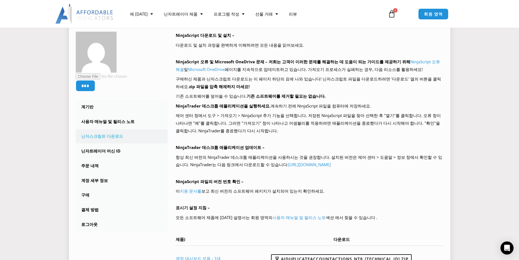
drag, startPoint x: 359, startPoint y: 157, endPoint x: 410, endPoint y: 170, distance: 52.6
click at [410, 170] on div "NinjaScript 다운로드 및 설치 – 다운로드 및 설치 과정을 완벽하게 이해하려면 모든 내용을 읽어보세요. NinjaScript 오류 및…" at bounding box center [306, 155] width 276 height 247
click at [410, 170] on div "NinjaScript 다운로드 및 설치 – 다운로드 및 설치 과정을 완벽하게 이해하려면 모든 내용을 읽어보세요. NinjaScript 오류 및…" at bounding box center [310, 151] width 268 height 239
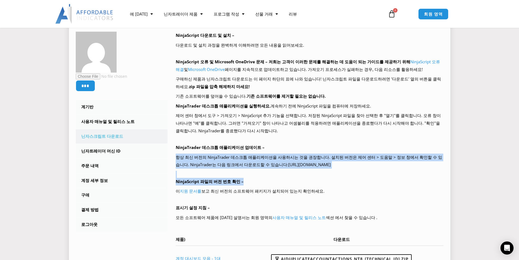
drag, startPoint x: 193, startPoint y: 158, endPoint x: 390, endPoint y: 181, distance: 197.9
click at [390, 181] on div "NinjaScript 다운로드 및 설치 – 다운로드 및 설치 과정을 완벽하게 이해하려면 모든 내용을 읽어보세요. NinjaScript 오류 및…" at bounding box center [310, 151] width 268 height 239
click at [390, 181] on p "NinjaScript 파일의 버전 번호 확인 –" at bounding box center [310, 182] width 268 height 8
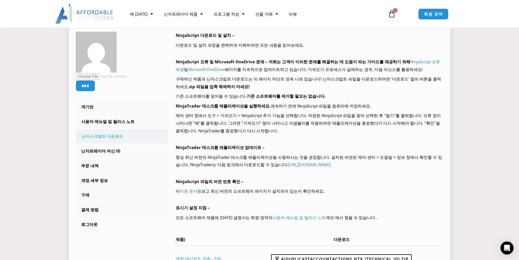
scroll to position [109, 0]
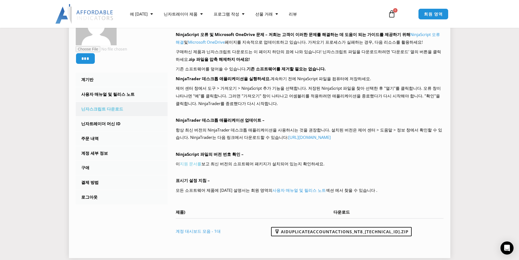
click at [190, 165] on font "지원 문서를" at bounding box center [191, 163] width 22 height 5
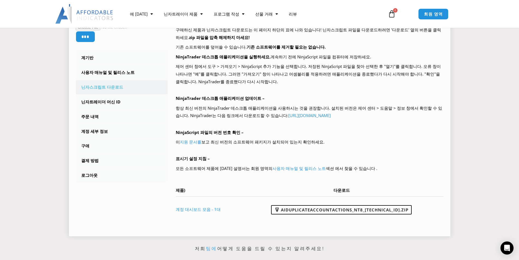
scroll to position [136, 0]
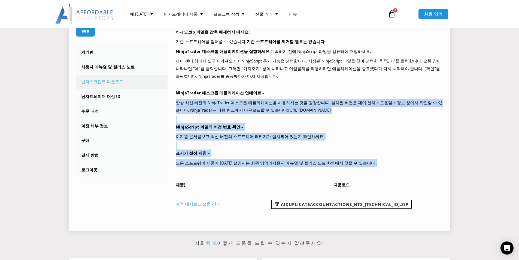
drag, startPoint x: 214, startPoint y: 129, endPoint x: 369, endPoint y: 173, distance: 160.9
click at [369, 173] on div "NinjaScript 다운로드 및 설치 – 다운로드 및 설치 과정을 완벽하게 이해하려면 모든 내용을 읽어보세요. NinjaScript 오류 및…" at bounding box center [306, 100] width 276 height 247
click at [369, 173] on div "NinjaScript 다운로드 및 설치 – 다운로드 및 설치 과정을 완벽하게 이해하려면 모든 내용을 읽어보세요. NinjaScript 오류 및…" at bounding box center [310, 96] width 268 height 239
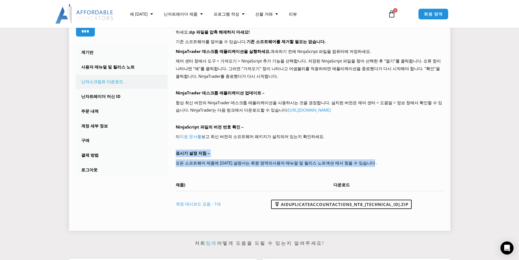
drag, startPoint x: 175, startPoint y: 151, endPoint x: 360, endPoint y: 160, distance: 185.0
click at [357, 160] on div "NinjaScript 다운로드 및 설치 – 다운로드 및 설치 과정을 완벽하게 이해하려면 모든 내용을 읽어보세요. NinjaScript 오류 및…" at bounding box center [306, 100] width 276 height 247
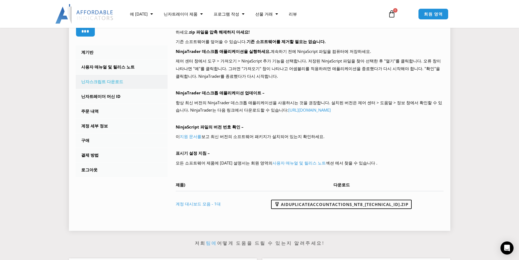
click at [360, 160] on font "섹션 에서 찾을 수 있습니다 ." at bounding box center [352, 162] width 52 height 5
click at [340, 22] on div "에 대한 문의하기 프리미엄 지원 팀 파트너 닌자 트레이더 닌자트레이더 FAQ 닌자트레이더 제품 프로모션 모든 제품 보기 무역 복사기 향상된 차…" at bounding box center [260, 14] width 436 height 28
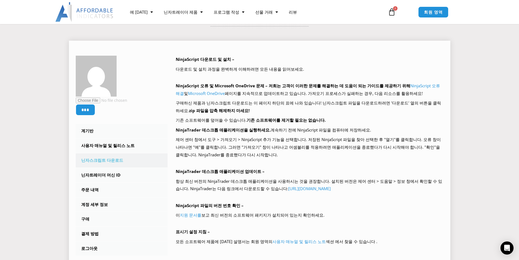
scroll to position [82, 0]
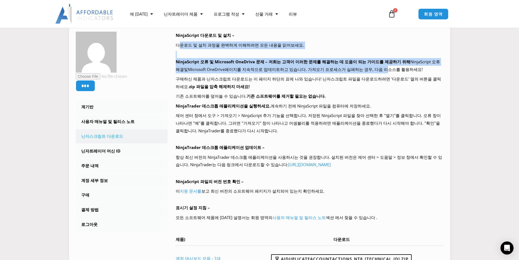
drag, startPoint x: 179, startPoint y: 40, endPoint x: 367, endPoint y: 70, distance: 190.5
click at [367, 70] on div "NinjaScript 다운로드 및 설치 – 다운로드 및 설치 과정을 완벽하게 이해하려면 모든 내용을 읽어보세요. NinjaScript 오류 및…" at bounding box center [310, 151] width 268 height 239
click at [367, 70] on font ". 가져오기 프로세스가 실패하는 경우, 다음 리소스를 활용하세요!" at bounding box center [364, 69] width 117 height 5
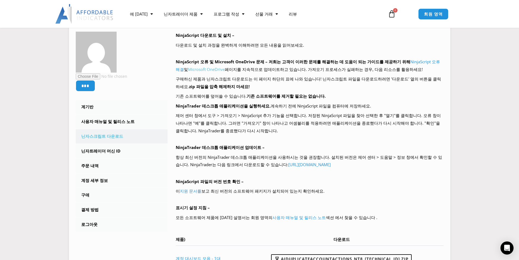
click at [201, 70] on font "Microsoft OneDrive" at bounding box center [206, 69] width 37 height 5
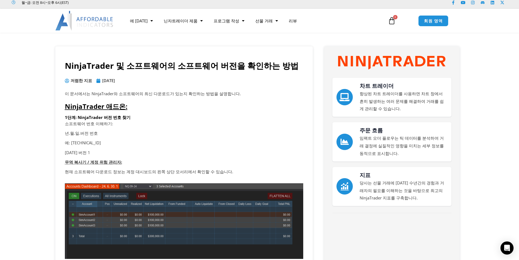
scroll to position [55, 0]
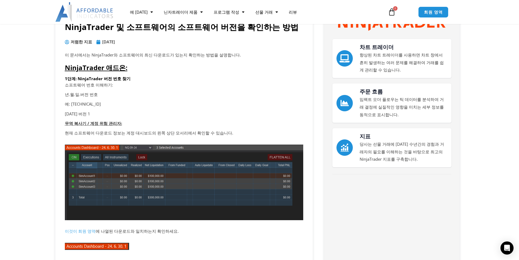
click at [119, 96] on p "년.월.일.버전 번호" at bounding box center [184, 95] width 239 height 8
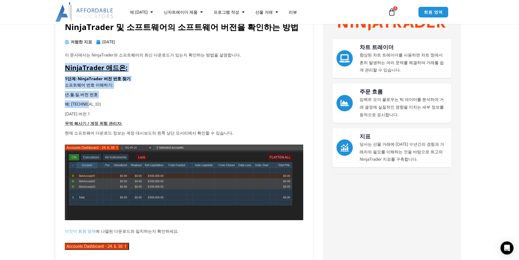
drag, startPoint x: 59, startPoint y: 65, endPoint x: 179, endPoint y: 106, distance: 126.1
click at [179, 106] on p "예: [TECHNICAL_ID]" at bounding box center [184, 104] width 239 height 8
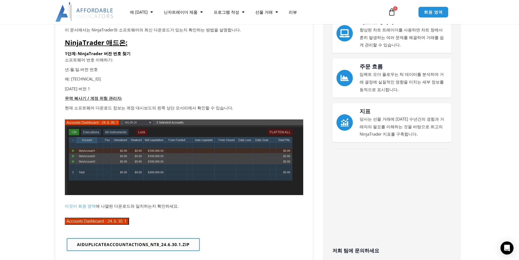
scroll to position [82, 0]
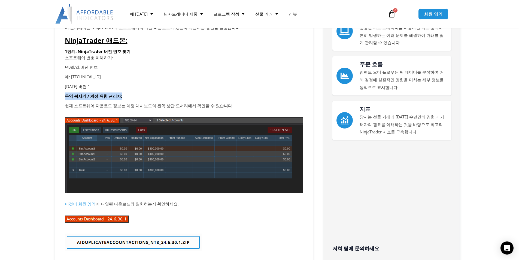
drag, startPoint x: 55, startPoint y: 91, endPoint x: 254, endPoint y: 96, distance: 199.3
click at [257, 101] on article "소프트웨어 번호 이해하기: 년.월.일.버전 번호 예: [TECHNICAL_ID] [DATE] 버전 1 무역 복사기 / 계정 위험 관리자: 현재…" at bounding box center [184, 82] width 239 height 56
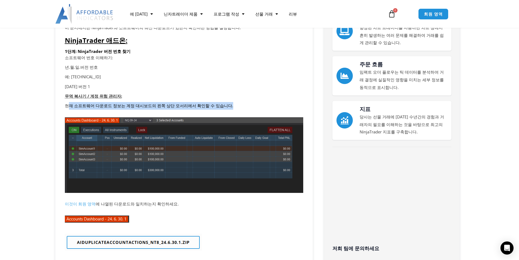
drag, startPoint x: 87, startPoint y: 106, endPoint x: 237, endPoint y: 104, distance: 150.5
click at [237, 104] on p "현재 소프트웨어 다운로드 정보는 계정 대시보드의 왼쪽 상단 모서리에서 확인할 수 있습니다." at bounding box center [184, 106] width 239 height 8
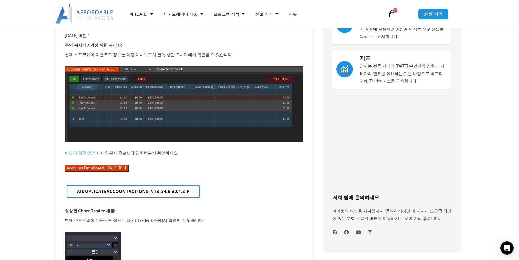
scroll to position [136, 0]
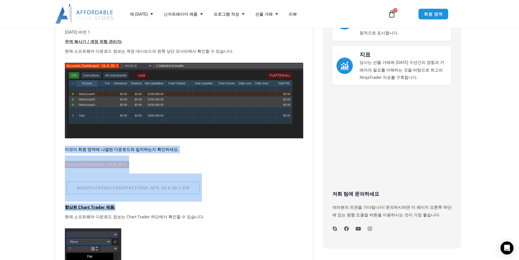
drag, startPoint x: 67, startPoint y: 146, endPoint x: 216, endPoint y: 203, distance: 160.4
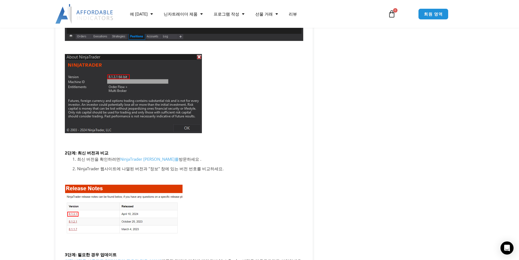
scroll to position [763, 0]
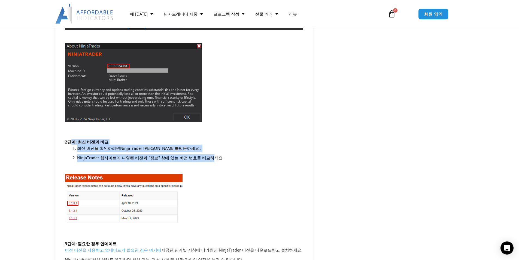
drag, startPoint x: 72, startPoint y: 133, endPoint x: 208, endPoint y: 151, distance: 137.2
click at [208, 151] on div "2단계: 최신 버전과 비교 최신 버전을 확인하려면 NinjaTrader 릴리스 노트를 방문하세요 . NinjaTrader 웹사이트에 나열된 버…" at bounding box center [184, 189] width 239 height 100
click at [208, 155] on font "NinjaTrader 웹사이트에 나열된 버전과 "정보" 창에 있는 버전 번호를 비교하세요." at bounding box center [150, 157] width 147 height 5
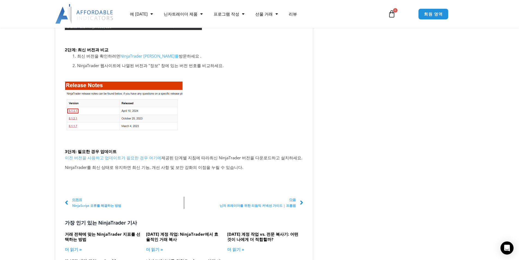
scroll to position [872, 0]
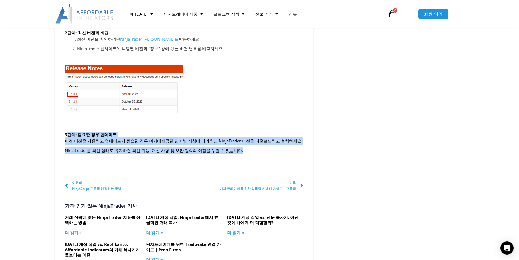
drag, startPoint x: 68, startPoint y: 125, endPoint x: 247, endPoint y: 150, distance: 180.5
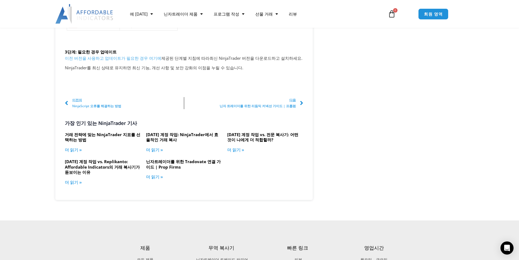
scroll to position [900, 0]
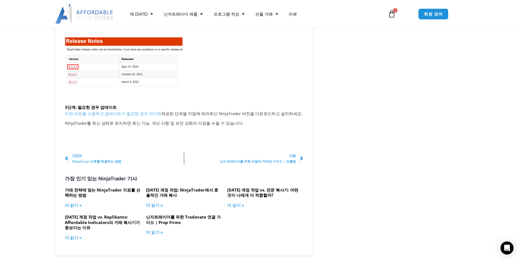
click at [108, 111] on font "이전 버전을 사용하고 업데이트가 필요한 경우 여기에" at bounding box center [113, 113] width 96 height 5
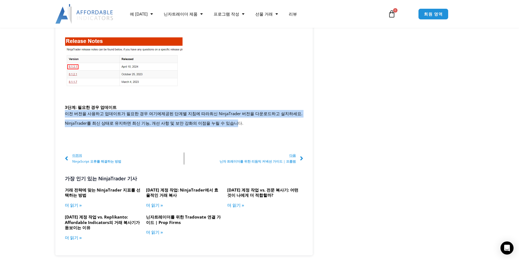
drag, startPoint x: 121, startPoint y: 108, endPoint x: 231, endPoint y: 121, distance: 110.3
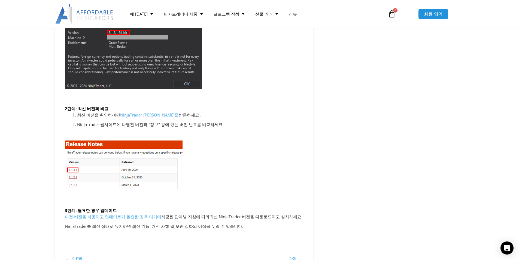
scroll to position [791, 0]
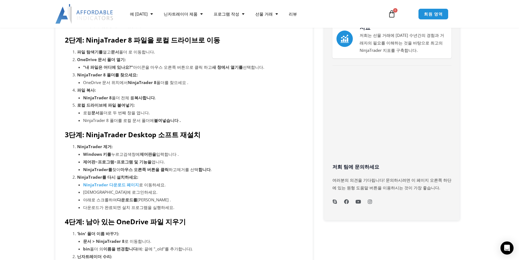
scroll to position [164, 0]
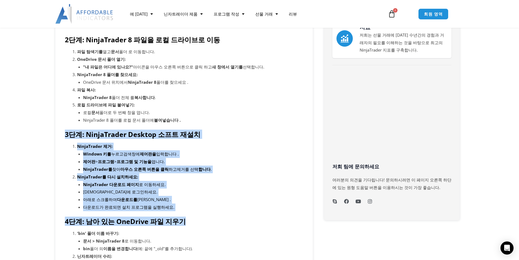
drag, startPoint x: 64, startPoint y: 130, endPoint x: 205, endPoint y: 215, distance: 164.2
click at [205, 215] on div "NinjaTrader는 OneDrive와 함께 사용해서는 안 됩니다. OneDrive에서 파일을 클라우드에 동기화할 때 파일 액세스 위반이나 …" at bounding box center [184, 142] width 239 height 401
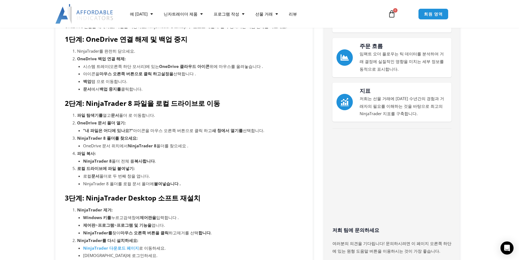
scroll to position [0, 0]
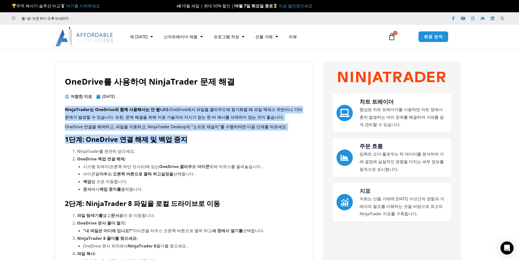
drag, startPoint x: 67, startPoint y: 107, endPoint x: 274, endPoint y: 136, distance: 209.4
click at [274, 136] on h4 "1단계: OneDrive 연결 해제 및 백업 중지" at bounding box center [184, 139] width 239 height 8
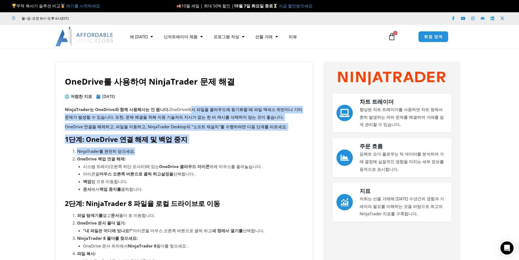
drag, startPoint x: 185, startPoint y: 104, endPoint x: 304, endPoint y: 144, distance: 125.8
click at [278, 148] on li "NinjaTrader를 완전히 닫으세요." at bounding box center [190, 151] width 226 height 8
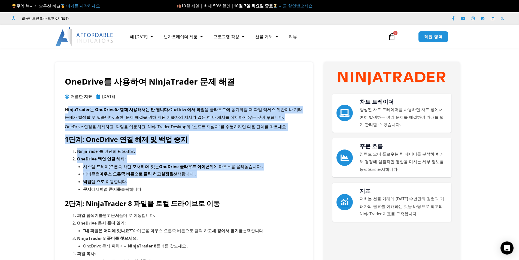
drag, startPoint x: 68, startPoint y: 107, endPoint x: 259, endPoint y: 182, distance: 205.8
click at [254, 163] on li "시스템 트레이(오른쪽 하단 모서리)에 있는 OneDrive 클라우드 아이콘 위에 마우스를 올려놓습니다 ." at bounding box center [193, 167] width 220 height 8
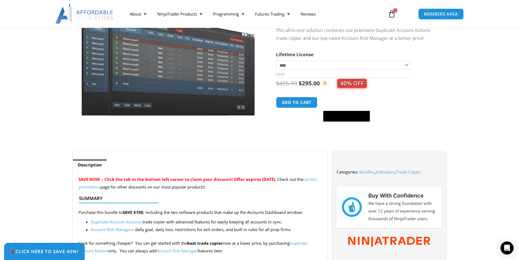
scroll to position [82, 0]
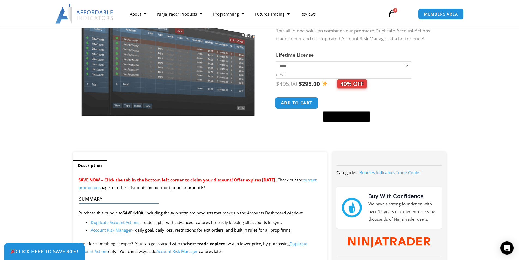
click at [298, 105] on button "Add to cart" at bounding box center [297, 103] width 44 height 12
click at [326, 62] on select "**********" at bounding box center [343, 65] width 135 height 9
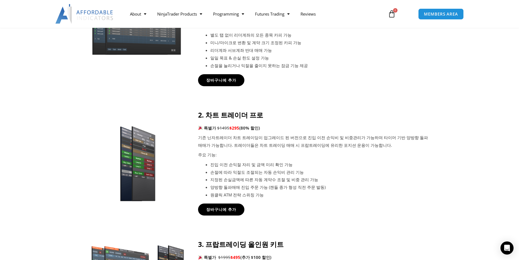
scroll to position [245, 0]
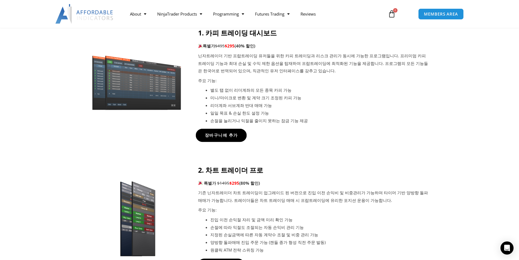
click at [221, 138] on link "장바구니에 추가" at bounding box center [221, 135] width 51 height 13
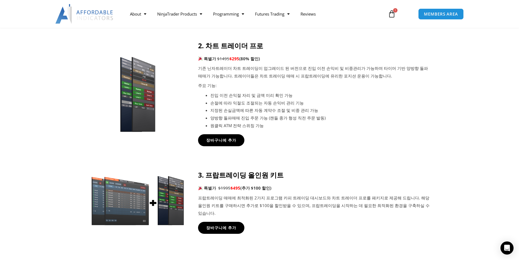
scroll to position [382, 0]
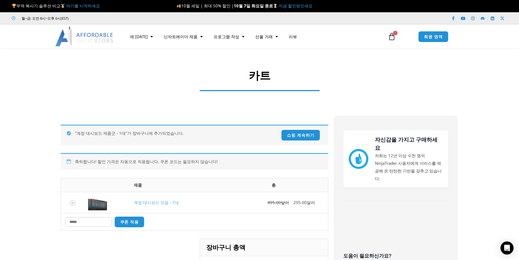
click at [212, 113] on section ""계정 대시보드 제품군 - 1대"가 장바구니에 추가되었습니다. 쇼핑 계속하기 축하합니다! 할인 가격은 자동으로 적용됩니다. 쿠폰 코드는 필요하…" at bounding box center [259, 250] width 519 height 291
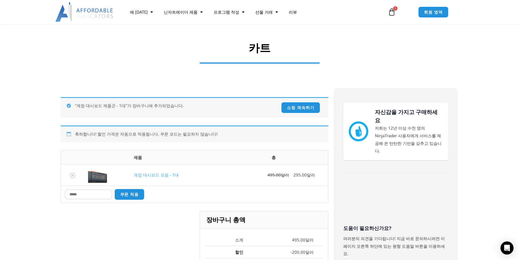
scroll to position [27, 0]
click at [436, 13] on font "회원 영역" at bounding box center [433, 12] width 20 height 6
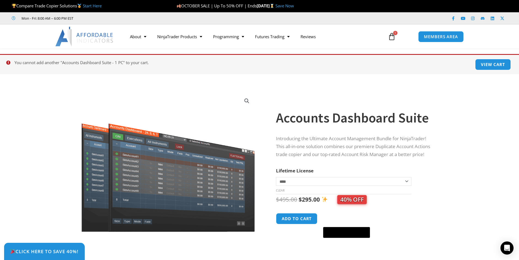
click at [302, 180] on select "**********" at bounding box center [343, 181] width 135 height 9
click at [276, 177] on select "**********" at bounding box center [343, 181] width 135 height 9
click at [298, 183] on select "**********" at bounding box center [343, 181] width 135 height 9
click at [276, 177] on select "**********" at bounding box center [343, 181] width 135 height 9
click at [345, 183] on select "**********" at bounding box center [343, 181] width 135 height 9
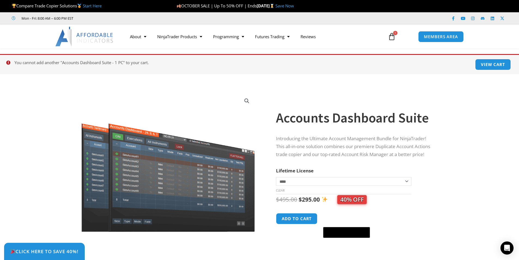
click at [276, 177] on select "**********" at bounding box center [343, 181] width 135 height 9
click at [334, 180] on select "**********" at bounding box center [343, 181] width 135 height 9
click at [276, 177] on select "**********" at bounding box center [343, 181] width 135 height 9
click at [331, 182] on select "**********" at bounding box center [343, 181] width 135 height 9
click at [276, 177] on select "**********" at bounding box center [343, 181] width 135 height 9
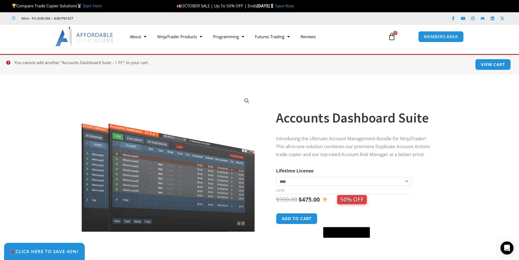
click at [369, 184] on select "**********" at bounding box center [343, 181] width 135 height 9
select select "*"
click at [276, 177] on select "**********" at bounding box center [343, 181] width 135 height 9
drag, startPoint x: 301, startPoint y: 181, endPoint x: 300, endPoint y: 186, distance: 5.0
click at [301, 181] on select "**********" at bounding box center [343, 181] width 135 height 9
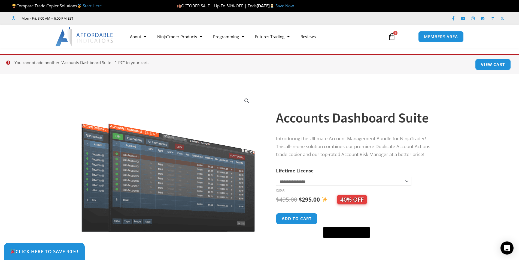
click at [276, 177] on select "**********" at bounding box center [343, 181] width 135 height 9
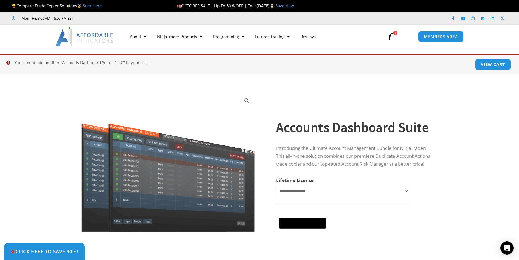
click at [301, 189] on select "**********" at bounding box center [343, 190] width 135 height 9
select select "*"
click at [276, 186] on select "**********" at bounding box center [343, 190] width 135 height 9
click at [408, 176] on th "Lifetime License" at bounding box center [343, 180] width 135 height 8
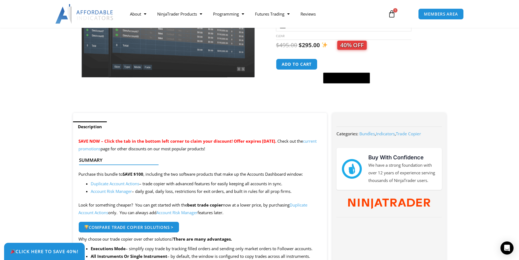
scroll to position [164, 0]
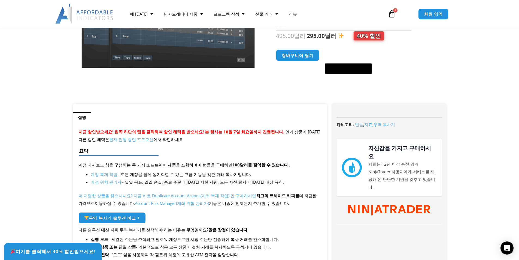
click at [176, 113] on ul "설명" at bounding box center [200, 117] width 254 height 11
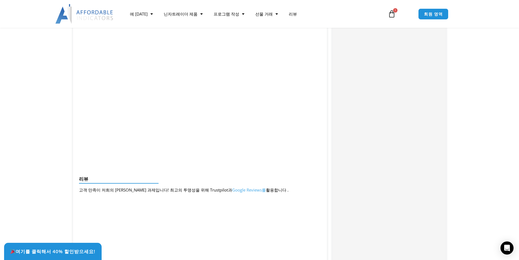
scroll to position [600, 0]
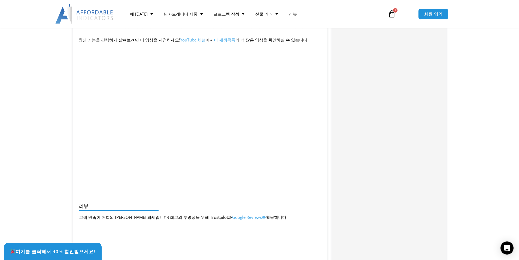
click at [128, 201] on div "리뷰 고객 만족이 저희의 최우선 과제입니다! 최고의 투명성을 위해 Trustpilot과 Google Reviews를 활용합니다 ." at bounding box center [197, 213] width 243 height 25
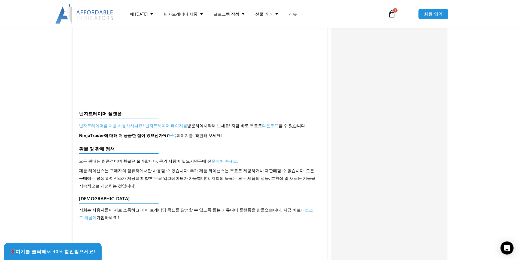
scroll to position [981, 0]
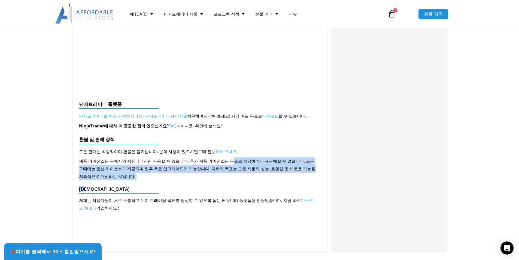
drag, startPoint x: 222, startPoint y: 154, endPoint x: 300, endPoint y: 172, distance: 80.4
click at [239, 164] on p "제품 라이선스는 구매자의 컴퓨터에서만 사용할 수 있습니다. 추가 제품 라이선스는 무료로 제공하거나 재판매할 수 없습니다. 모든 구매에는 평생 …" at bounding box center [198, 168] width 238 height 23
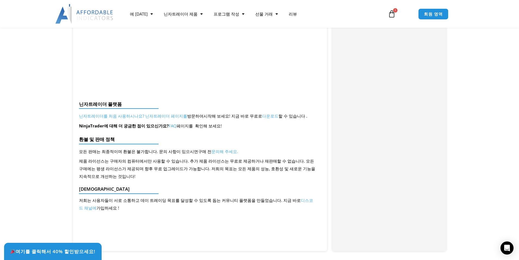
drag, startPoint x: 82, startPoint y: 153, endPoint x: 197, endPoint y: 210, distance: 127.8
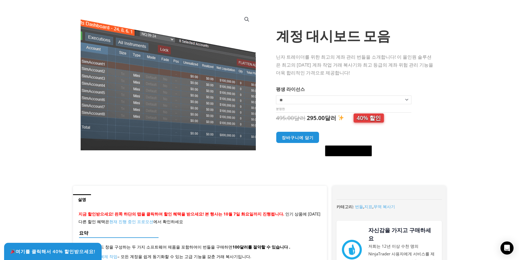
scroll to position [0, 0]
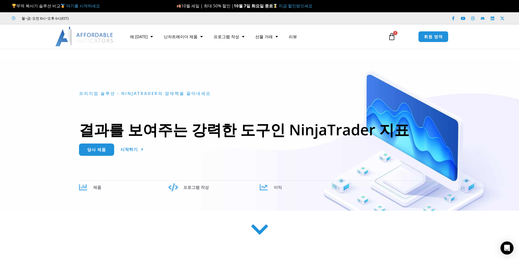
click at [277, 72] on div at bounding box center [259, 134] width 519 height 151
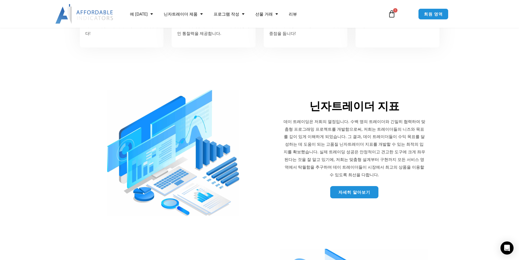
scroll to position [627, 0]
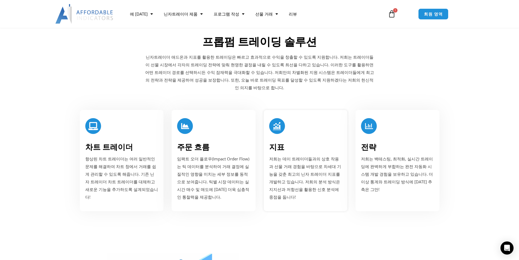
click at [292, 142] on h3 "지표" at bounding box center [305, 147] width 73 height 10
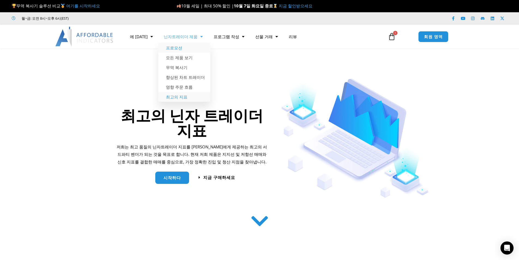
click at [170, 47] on font "프로모션" at bounding box center [174, 47] width 16 height 5
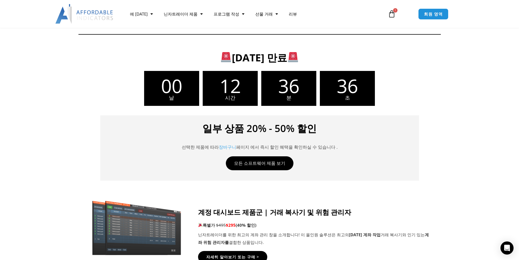
scroll to position [300, 0]
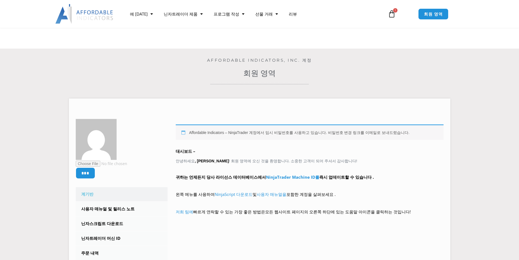
scroll to position [109, 0]
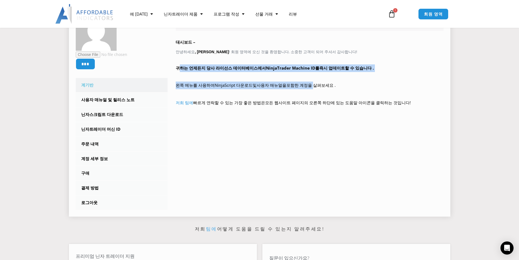
drag, startPoint x: 274, startPoint y: 84, endPoint x: 314, endPoint y: 89, distance: 41.0
click at [308, 89] on div "Affordable Indicators – NinjaTrader 계정에서 임시 비밀번호를 사용하고 있습니다. 비밀번호 변경 링크를 이메일로 보…" at bounding box center [310, 64] width 268 height 99
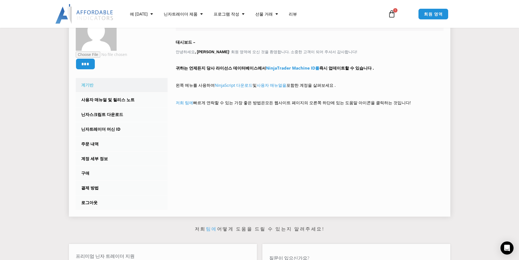
click at [329, 88] on p "왼쪽 메뉴를 사용하여 NinjaScript 다운로드 및 사용자 매뉴얼을 포함한 계정을 살펴보세요 ." at bounding box center [310, 89] width 268 height 15
click at [272, 86] on font "사용자 매뉴얼을" at bounding box center [272, 84] width 30 height 5
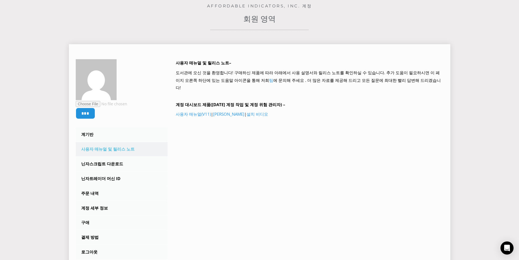
scroll to position [55, 0]
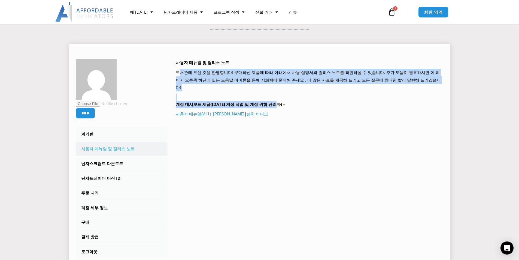
drag, startPoint x: 178, startPoint y: 73, endPoint x: 308, endPoint y: 97, distance: 132.2
click at [308, 97] on div "사용자 매뉴얼 및 릴리스 노트– 도서관에 오신 것을 환영합니다! 구매하신 제품에 따라 아래에서 사용 설명서와 릴리스 노트를 확인하실 수 있습니…" at bounding box center [310, 99] width 268 height 80
click at [308, 101] on p "계정 대시보드 제품(중복 계정 작업 및 계정 위험 관리자) –" at bounding box center [310, 105] width 268 height 8
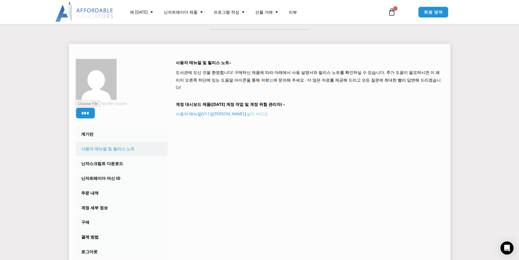
click at [249, 111] on font "설치 비디오" at bounding box center [258, 113] width 22 height 5
click at [89, 165] on font "닌자스크립트 다운로드" at bounding box center [102, 163] width 42 height 5
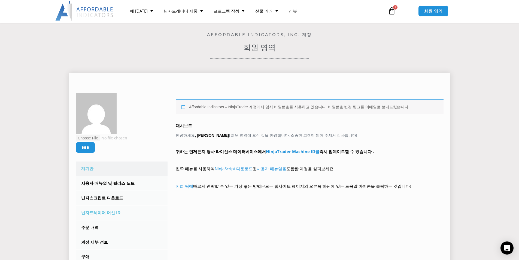
scroll to position [55, 0]
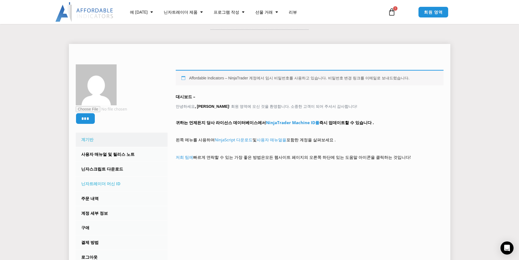
click at [106, 179] on link "닌자트레이더 머신 ID" at bounding box center [122, 184] width 92 height 14
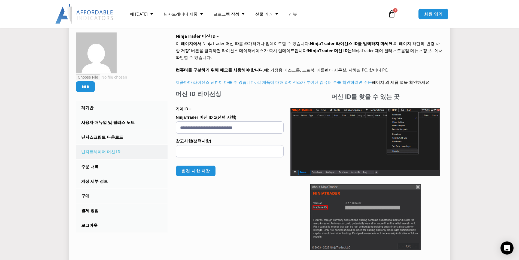
scroll to position [82, 0]
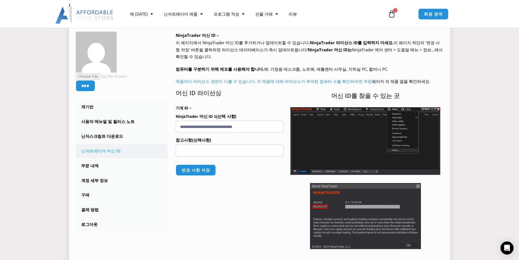
click at [233, 161] on p "변경 사항 저장" at bounding box center [230, 170] width 108 height 22
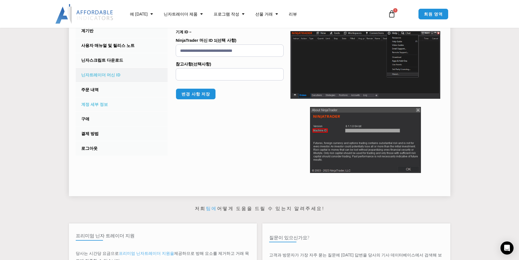
scroll to position [164, 0]
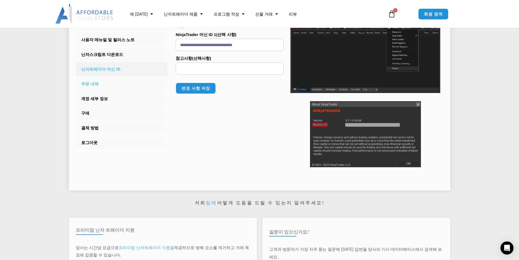
click at [102, 85] on link "주문 내역" at bounding box center [122, 84] width 92 height 14
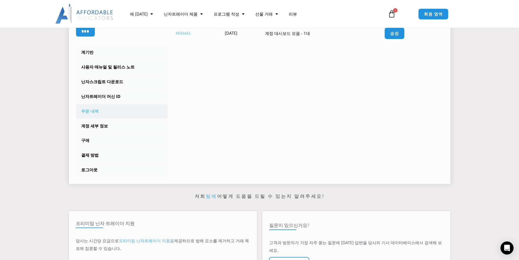
scroll to position [55, 0]
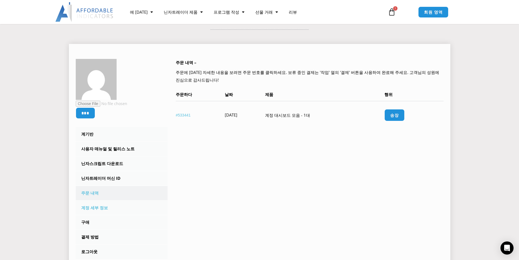
click at [96, 201] on link "계정 세부 정보" at bounding box center [122, 208] width 92 height 14
click at [99, 205] on font "계정 세부 정보" at bounding box center [94, 207] width 27 height 5
click at [99, 209] on font "계정 세부 정보" at bounding box center [94, 207] width 27 height 5
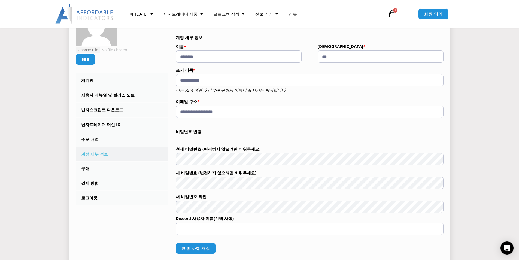
scroll to position [109, 0]
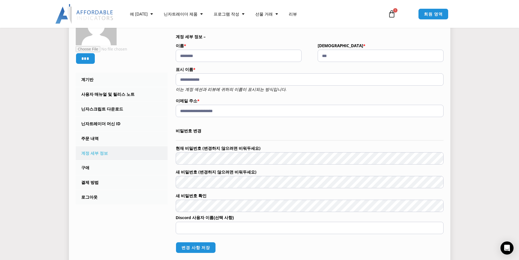
click at [255, 137] on legend "비밀번호 변경" at bounding box center [310, 131] width 268 height 19
click at [79, 170] on link "구애" at bounding box center [122, 168] width 92 height 14
click at [85, 165] on font "구애" at bounding box center [85, 167] width 8 height 5
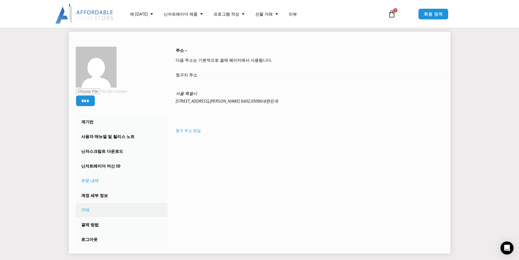
scroll to position [82, 0]
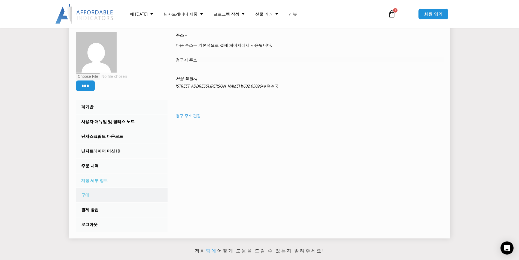
click at [101, 176] on link "계정 세부 정보" at bounding box center [122, 180] width 92 height 14
click at [103, 136] on font "닌자스크립트 다운로드" at bounding box center [102, 135] width 42 height 5
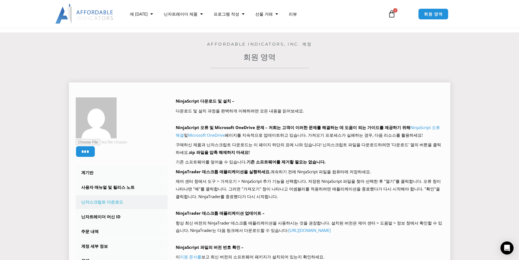
scroll to position [82, 0]
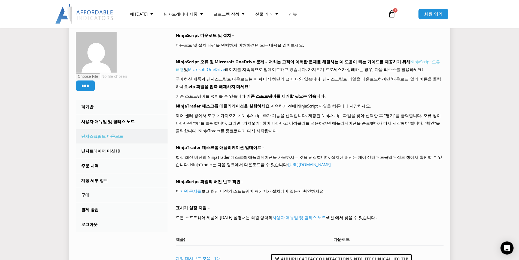
click at [421, 60] on font "NinjaScript 오류 해결" at bounding box center [308, 65] width 264 height 13
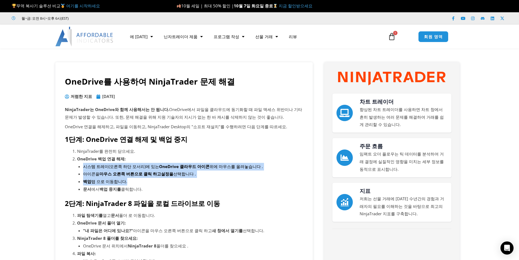
drag, startPoint x: 81, startPoint y: 163, endPoint x: 257, endPoint y: 180, distance: 176.9
click at [257, 180] on li "OneDrive 백업 연결 해제: 시스템 트레이(오른쪽 하단 모서리)에 있는 OneDrive 클라우드 아이콘 위에 마우스를 올려놓습니다 . 아…" at bounding box center [190, 174] width 226 height 38
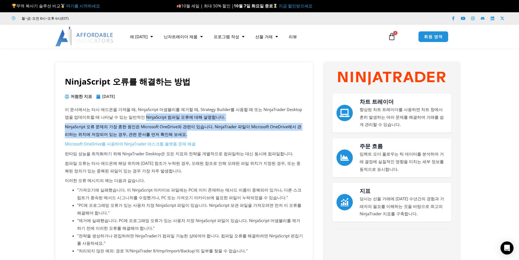
drag, startPoint x: 185, startPoint y: 123, endPoint x: 223, endPoint y: 138, distance: 41.0
click at [223, 138] on p "NinjaScript 오류 문제의 가장 흔한 원인은 Microsoft OneDrive와 관련이 있습니다. NinjaTrader 파일이 Micr…" at bounding box center [184, 130] width 239 height 15
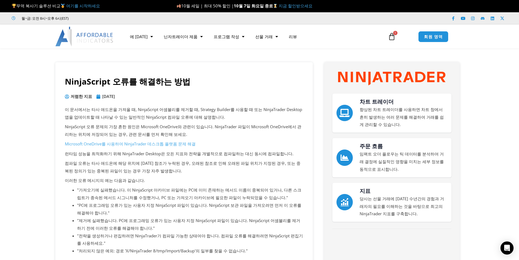
click at [169, 145] on font "Microsoft OneDrive를 사용하여 NinjaTrader 데스크톱 플랫폼 문제 해결" at bounding box center [130, 143] width 131 height 5
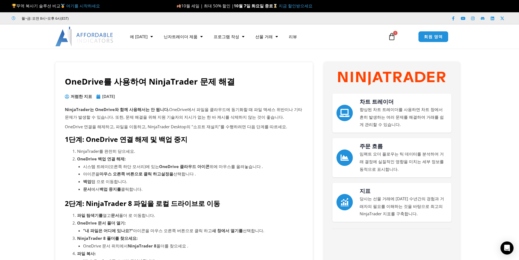
click at [242, 78] on h1 "OneDrive를 사용하여 NinjaTrader 문제 해결" at bounding box center [184, 81] width 239 height 11
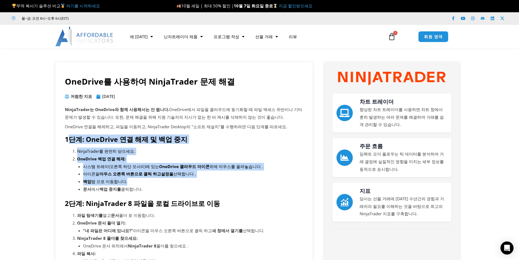
drag, startPoint x: 128, startPoint y: 162, endPoint x: 170, endPoint y: 181, distance: 46.4
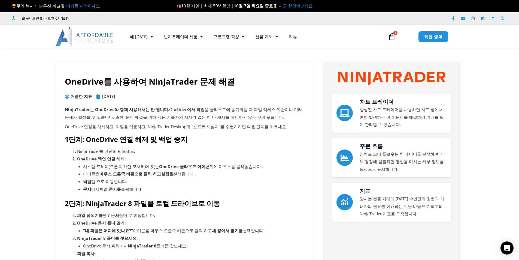
click at [159, 188] on li "문서 에서 백업 중지를 클릭합니다 ." at bounding box center [193, 189] width 220 height 8
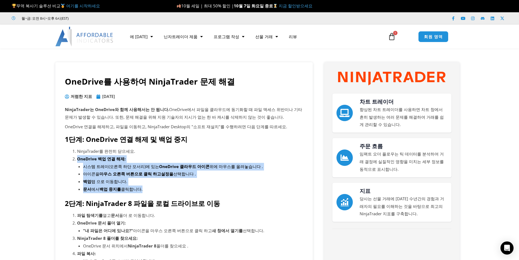
drag, startPoint x: 156, startPoint y: 174, endPoint x: 210, endPoint y: 186, distance: 55.2
click at [210, 186] on li "OneDrive 백업 연결 해제: 시스템 트레이(오른쪽 하단 모서리)에 있는 OneDrive 클라우드 아이콘 위에 마우스를 올려놓습니다 . 아…" at bounding box center [190, 174] width 226 height 38
click at [190, 184] on li "백업 탭 으로 이동합니다 ." at bounding box center [193, 182] width 220 height 8
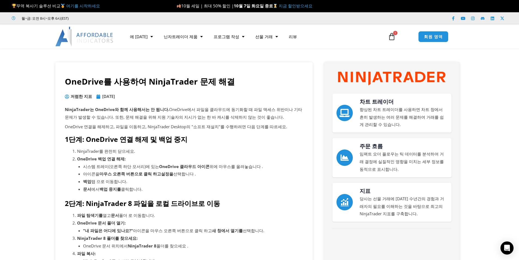
scroll to position [27, 0]
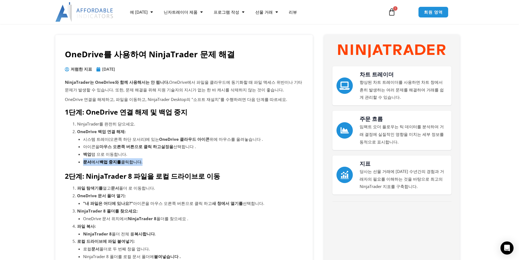
drag, startPoint x: 82, startPoint y: 160, endPoint x: 177, endPoint y: 159, distance: 94.3
click at [176, 159] on li "OneDrive 백업 연결 해제: 시스템 트레이(오른쪽 하단 모서리)에 있는 OneDrive 클라우드 아이콘 위에 마우스를 올려놓습니다 . 아…" at bounding box center [190, 147] width 226 height 38
click at [179, 159] on li "문서 에서 백업 중지를 클릭합니다 ." at bounding box center [193, 162] width 220 height 8
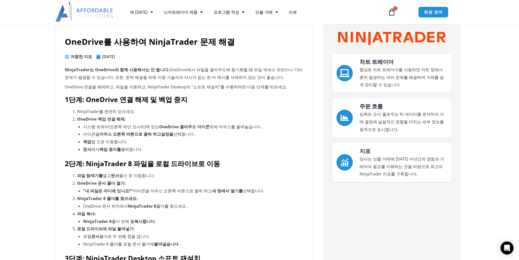
scroll to position [55, 0]
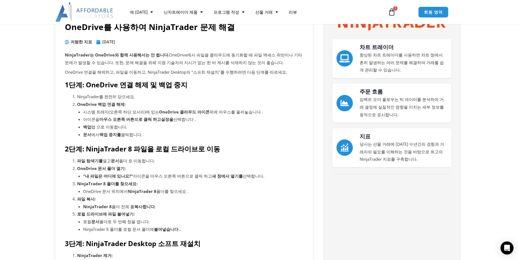
drag, startPoint x: 73, startPoint y: 145, endPoint x: 218, endPoint y: 192, distance: 152.2
click at [218, 192] on div "NinjaTrader는 OneDrive와 함께 사용해서는 안 됩니다. OneDrive에서 파일을 클라우드에 동기화할 때 파일 액세스 위반이나 …" at bounding box center [184, 251] width 239 height 401
click at [218, 192] on li "OneDrive 문서 위치에서 NinjaTrader 8 폴더를 찾으세요 ." at bounding box center [193, 192] width 220 height 8
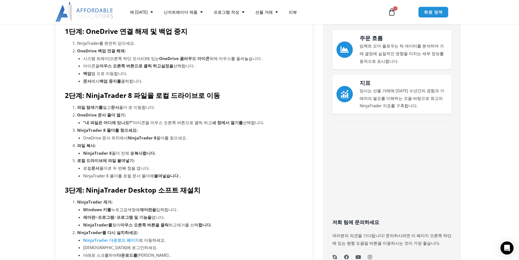
scroll to position [109, 0]
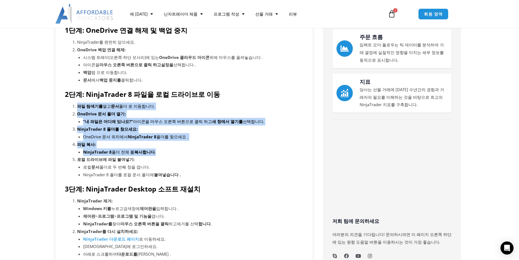
drag, startPoint x: 76, startPoint y: 108, endPoint x: 221, endPoint y: 160, distance: 154.0
click at [221, 160] on ol "파일 탐색기를 열고 문서 폴더 로 이동합니다 . OneDrive 문서 폴더 열기: "내 파일은 어디에 있나요?" 아이콘을 마우스 오른쪽 버튼으…" at bounding box center [190, 140] width 226 height 76
click at [221, 160] on li "로컬 드라이브에 파일 붙여넣기: 로컬 문서 폴더로 두 번째 창을 엽니다. NinjaTrader 8 폴더를 로컬 문서 폴더에 붙여넣습니다 ." at bounding box center [190, 167] width 226 height 23
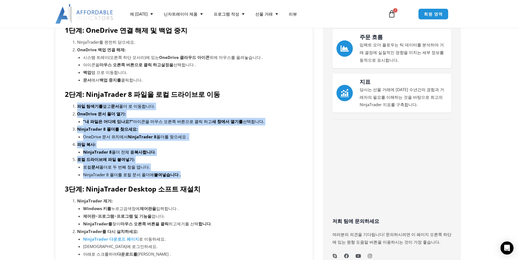
drag, startPoint x: 71, startPoint y: 103, endPoint x: 181, endPoint y: 173, distance: 130.8
click at [181, 173] on div "NinjaTrader는 OneDrive와 함께 사용해서는 안 됩니다. OneDrive에서 파일을 클라우드에 동기화할 때 파일 액세스 위반이나 …" at bounding box center [184, 197] width 239 height 401
click at [181, 173] on li "NinjaTrader 8 폴더를 로컬 문서 폴더에 붙여넣습니다 ." at bounding box center [193, 175] width 220 height 8
drag, startPoint x: 72, startPoint y: 104, endPoint x: 187, endPoint y: 176, distance: 135.4
click at [187, 176] on div "NinjaTrader는 OneDrive와 함께 사용해서는 안 됩니다. OneDrive에서 파일을 클라우드에 동기화할 때 파일 액세스 위반이나 …" at bounding box center [184, 197] width 239 height 401
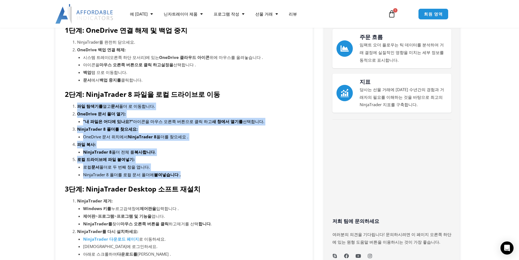
click at [187, 176] on li "NinjaTrader 8 폴더를 로컬 문서 폴더에 붙여넣습니다 ." at bounding box center [193, 175] width 220 height 8
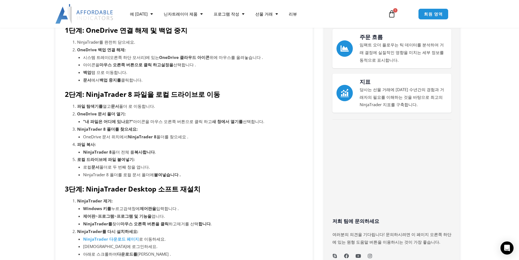
drag, startPoint x: 177, startPoint y: 104, endPoint x: 247, endPoint y: 138, distance: 77.4
click at [247, 138] on div "NinjaTrader는 OneDrive와 함께 사용해서는 안 됩니다. OneDrive에서 파일을 클라우드에 동기화할 때 파일 액세스 위반이나 …" at bounding box center [184, 197] width 239 height 401
click at [247, 138] on li "OneDrive 문서 위치에서 NinjaTrader 8 폴더를 찾으세요 ." at bounding box center [193, 137] width 220 height 8
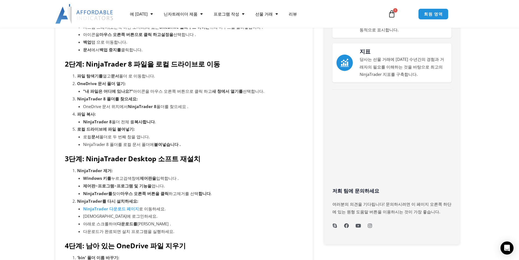
scroll to position [136, 0]
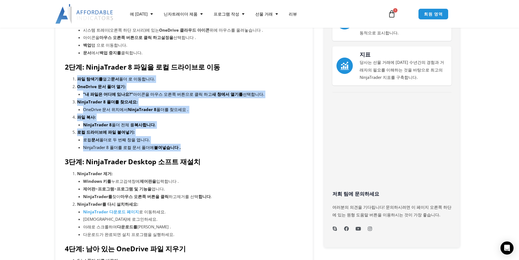
drag, startPoint x: 84, startPoint y: 80, endPoint x: 206, endPoint y: 148, distance: 139.6
click at [206, 148] on div "NinjaTrader는 OneDrive와 함께 사용해서는 안 됩니다. OneDrive에서 파일을 클라우드에 동기화할 때 파일 액세스 위반이나 …" at bounding box center [184, 169] width 239 height 401
click at [206, 148] on li "NinjaTrader 8 폴더를 로컬 문서 폴더에 붙여넣습니다 ." at bounding box center [193, 148] width 220 height 8
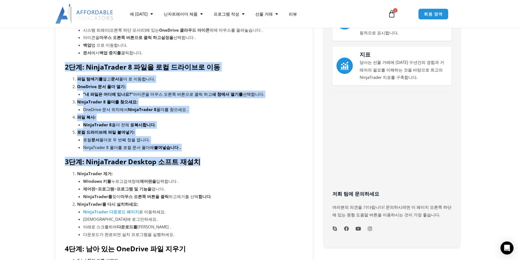
drag, startPoint x: 99, startPoint y: 73, endPoint x: 209, endPoint y: 154, distance: 136.2
click at [209, 154] on div "NinjaTrader는 OneDrive와 함께 사용해서는 안 됩니다. OneDrive에서 파일을 클라우드에 동기화할 때 파일 액세스 위반이나 …" at bounding box center [184, 169] width 239 height 401
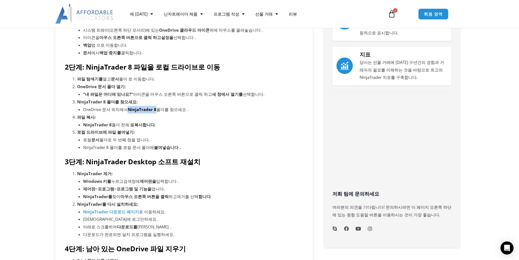
drag, startPoint x: 128, startPoint y: 109, endPoint x: 155, endPoint y: 109, distance: 27.0
click at [155, 109] on li "OneDrive 문서 위치에서 NinjaTrader 8 폴더를 찾으세요 ." at bounding box center [193, 110] width 220 height 8
click at [195, 132] on li "로컬 드라이브에 파일 붙여넣기: 로컬 문서 폴더로 두 번째 창을 엽니다. NinjaTrader 8 폴더를 로컬 문서 폴더에 붙여넣습니다 ." at bounding box center [190, 139] width 226 height 23
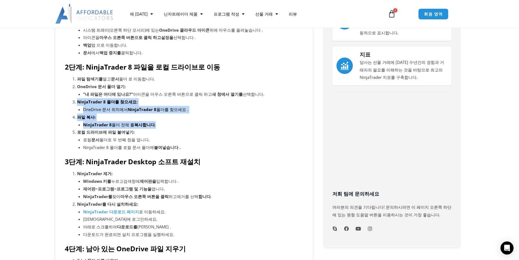
drag, startPoint x: 79, startPoint y: 105, endPoint x: 175, endPoint y: 135, distance: 100.3
click at [173, 134] on ol "파일 탐색기를 열고 문서 폴더 로 이동합니다 . OneDrive 문서 폴더 열기: "내 파일은 어디에 있나요?" 아이콘을 마우스 오른쪽 버튼으…" at bounding box center [190, 113] width 226 height 76
click at [175, 135] on li "로컬 드라이브에 파일 붙여넣기: 로컬 문서 폴더로 두 번째 창을 엽니다. NinjaTrader 8 폴더를 로컬 문서 폴더에 붙여넣습니다 ." at bounding box center [190, 139] width 226 height 23
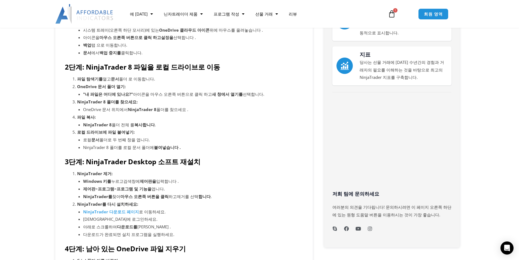
click at [295, 117] on li "파일 복사: NinjaTrader 8 폴더 전체 를 복사합니다 ." at bounding box center [190, 120] width 226 height 15
click at [209, 127] on li "NinjaTrader 8 폴더 전체 를 복사합니다 ." at bounding box center [193, 125] width 220 height 8
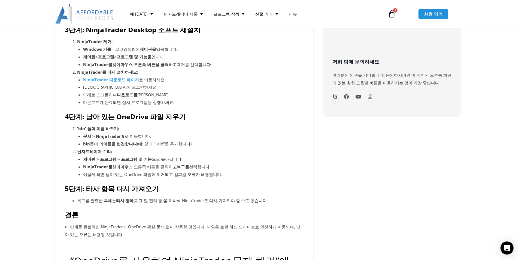
scroll to position [273, 0]
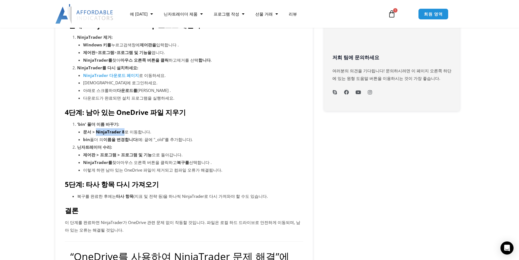
drag, startPoint x: 95, startPoint y: 132, endPoint x: 123, endPoint y: 132, distance: 27.5
click at [123, 132] on li "문서 > NinjaTrader 8 로 이동합니다 ." at bounding box center [193, 132] width 220 height 8
copy font "NinjaTrader 8"
click at [189, 126] on li "'bin' 폴더 이름 바꾸기: 문서 > NinjaTrader 8 로 이동합니다 . bin 폴더 의 이름을 변경합니다 (예: 끝에 "_old"를…" at bounding box center [190, 131] width 226 height 23
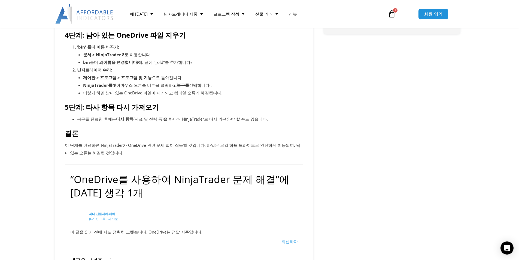
scroll to position [354, 0]
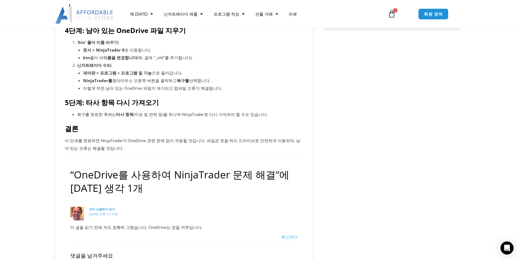
drag, startPoint x: 276, startPoint y: 104, endPoint x: 294, endPoint y: 118, distance: 22.3
click at [294, 118] on li "복구를 완료한 후에는 타사 항목 (지표 및 전략 등)을 하나씩 NinjaTrader로 다시 가져와야 할 수도 있습니다." at bounding box center [190, 115] width 226 height 8
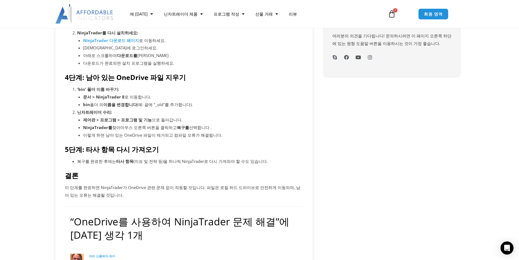
scroll to position [300, 0]
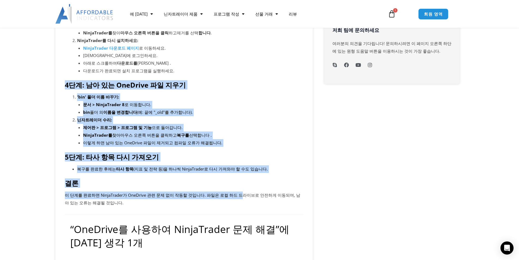
drag, startPoint x: 120, startPoint y: 120, endPoint x: 233, endPoint y: 191, distance: 134.2
click at [233, 191] on div "OneDrive를 사용하여 NinjaTrader 문제 해결 저렴한 지표 2022년 2월 4일 NinjaTrader는 OneDrive와 함께 사…" at bounding box center [184, 149] width 258 height 774
click at [207, 166] on font "(지표 및 전략 등)을 하나씩 NinjaTrader로 다시 가져와야 할 수도 있습니다." at bounding box center [201, 168] width 134 height 5
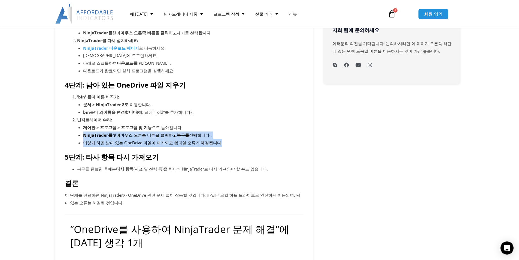
drag, startPoint x: 84, startPoint y: 132, endPoint x: 254, endPoint y: 140, distance: 170.0
click at [254, 140] on ul "제어판 > 프로그램 > 프로그램 및 기능 으로 돌아갑니다 . NinjaTrader를 찾아 마우스 오른쪽 버튼을 클릭하고 복구를 선택합니다 . …" at bounding box center [193, 135] width 220 height 23
click at [254, 140] on li "이렇게 하면 남아 있는 OneDrive 파일이 제거되고 컴파일 오류가 해결됩니다." at bounding box center [193, 143] width 220 height 8
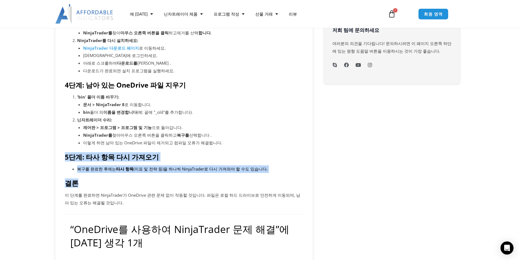
drag, startPoint x: 52, startPoint y: 156, endPoint x: 284, endPoint y: 176, distance: 233.4
click at [284, 176] on section "OneDrive를 사용하여 NinjaTrader 문제 해결 저렴한 지표 2022년 2월 4일 NinjaTrader는 OneDrive와 함께 사…" at bounding box center [259, 159] width 519 height 795
click at [284, 176] on div "NinjaTrader는 OneDrive와 함께 사용해서는 안 됩니다. OneDrive에서 파일을 클라우드에 동기화할 때 파일 액세스 위반이나 …" at bounding box center [184, 6] width 239 height 401
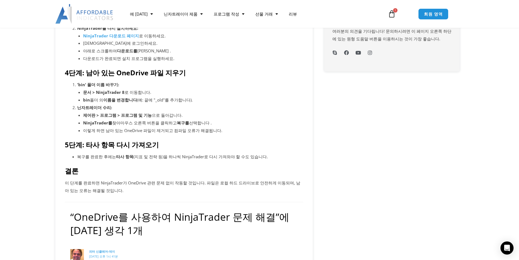
scroll to position [327, 0]
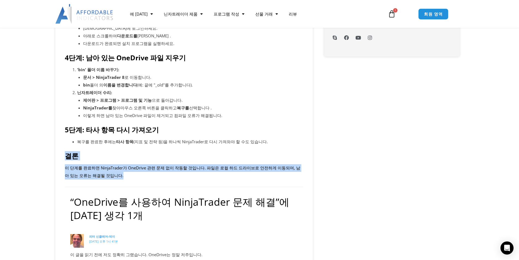
drag, startPoint x: 104, startPoint y: 157, endPoint x: 199, endPoint y: 173, distance: 96.4
click at [199, 173] on div "OneDrive를 사용하여 NinjaTrader 문제 해결 저렴한 지표 2022년 2월 4일 NinjaTrader는 OneDrive와 함께 사…" at bounding box center [184, 122] width 258 height 774
click at [200, 176] on p "이 단계를 완료하면 NinjaTrader가 OneDrive 관련 문제 없이 작동할 것입니다. 파일은 로컬 하드 드라이브로 안전하게 이동되며, …" at bounding box center [184, 171] width 239 height 15
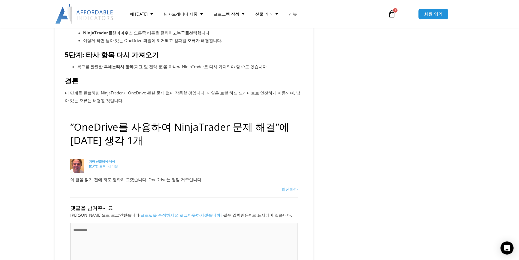
scroll to position [409, 0]
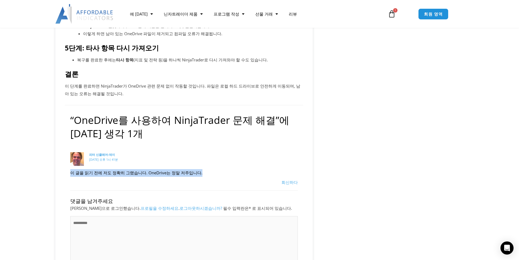
drag, startPoint x: 83, startPoint y: 172, endPoint x: 206, endPoint y: 173, distance: 123.2
click at [206, 173] on p "이 글을 읽기 전에 저도 정확히 그랬습니다. OneDrive는 정말 저주입니다." at bounding box center [184, 173] width 228 height 8
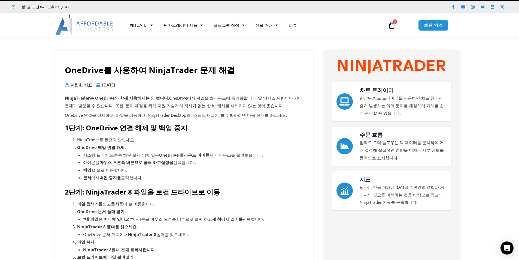
scroll to position [0, 0]
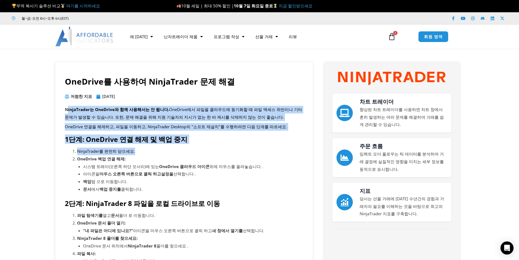
drag, startPoint x: 68, startPoint y: 108, endPoint x: 222, endPoint y: 147, distance: 159.1
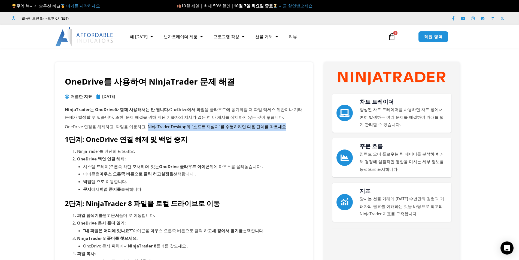
drag, startPoint x: 144, startPoint y: 126, endPoint x: 273, endPoint y: 127, distance: 128.7
click at [273, 127] on font "OneDrive 연결을 해제하고, 파일을 이동하고, NinjaTrader Desktop의 "소프트 재설치"를 수행하려면 다음 단계를 따르세요." at bounding box center [176, 126] width 222 height 5
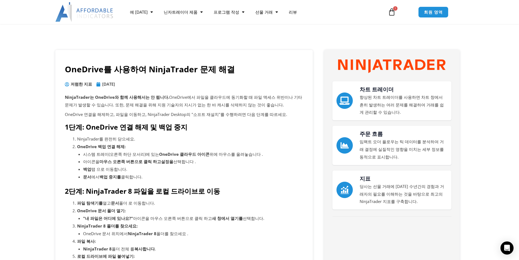
scroll to position [27, 0]
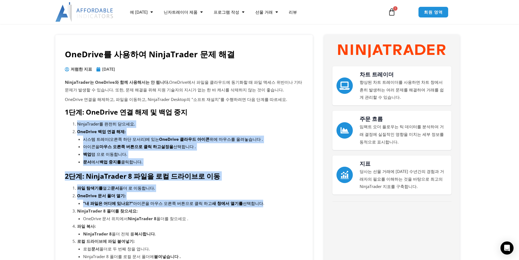
drag, startPoint x: 81, startPoint y: 123, endPoint x: 248, endPoint y: 205, distance: 186.5
click at [248, 205] on font "선택합니다" at bounding box center [253, 202] width 20 height 5
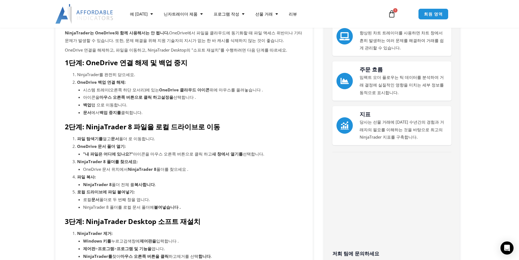
scroll to position [82, 0]
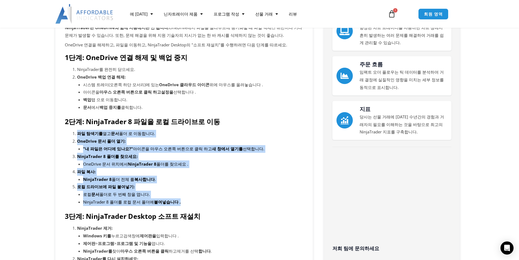
drag, startPoint x: 65, startPoint y: 131, endPoint x: 235, endPoint y: 200, distance: 184.2
click at [235, 200] on div "NinjaTrader는 OneDrive와 함께 사용해서는 안 됩니다. OneDrive에서 파일을 클라우드에 동기화할 때 파일 액세스 위반이나 …" at bounding box center [184, 224] width 239 height 401
click at [235, 200] on li "NinjaTrader 8 폴더를 로컬 문서 폴더에 붙여넣습니다 ." at bounding box center [193, 202] width 220 height 8
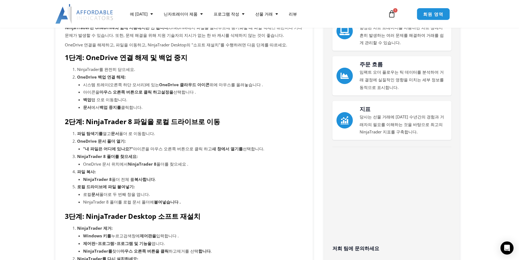
click at [430, 10] on link "회원 영역" at bounding box center [433, 14] width 33 height 12
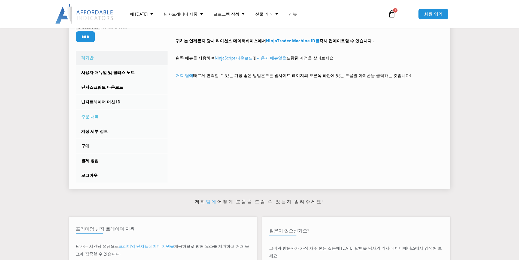
click at [90, 115] on font "주문 내역" at bounding box center [89, 116] width 17 height 5
click at [94, 132] on font "계정 세부 정보" at bounding box center [94, 130] width 27 height 5
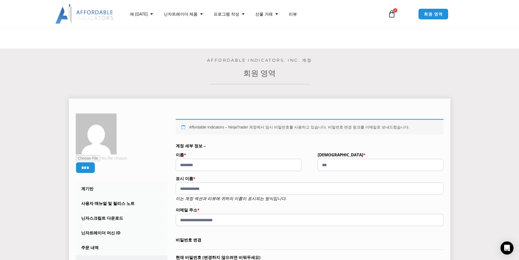
scroll to position [109, 0]
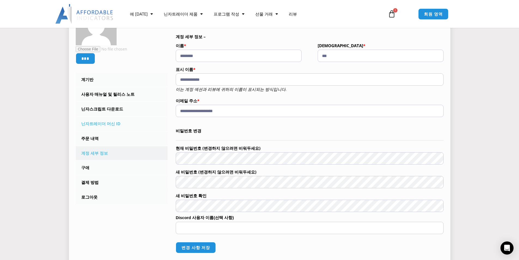
click at [93, 119] on link "닌자트레이더 머신 ID" at bounding box center [122, 124] width 92 height 14
click at [95, 110] on font "닌자스크립트 다운로드" at bounding box center [102, 108] width 42 height 5
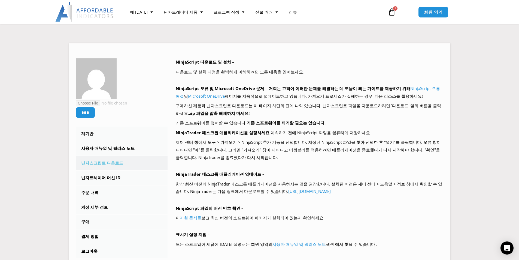
scroll to position [136, 0]
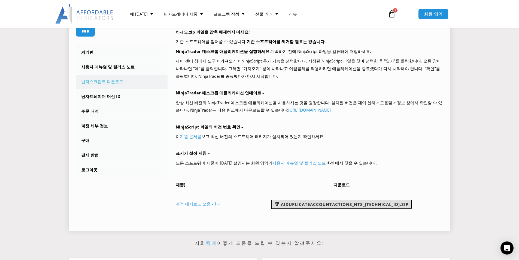
click at [326, 206] on font "AIDuplicateAccountActions_NT8_[TECHNICAL_ID].zip" at bounding box center [345, 204] width 128 height 5
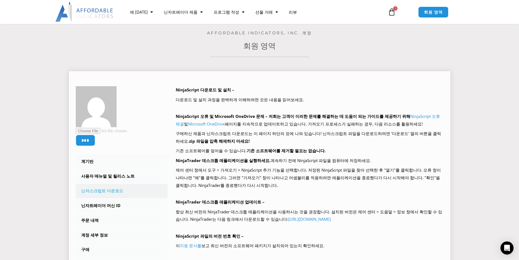
scroll to position [55, 0]
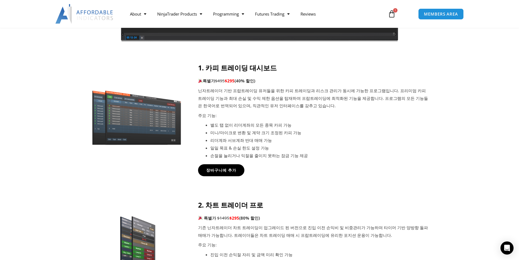
scroll to position [300, 0]
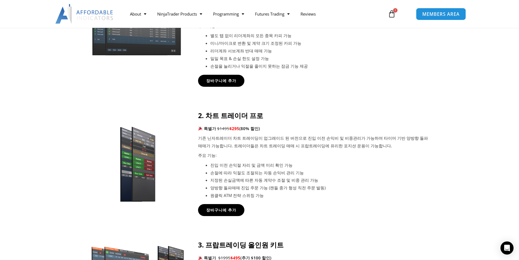
click at [439, 13] on span "MEMBERS AREA" at bounding box center [441, 14] width 37 height 5
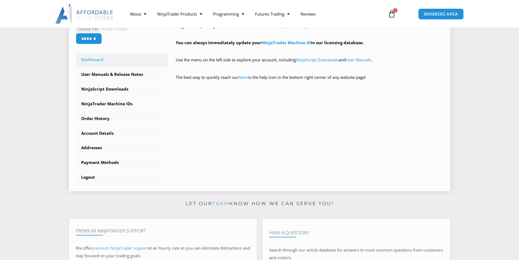
scroll to position [136, 0]
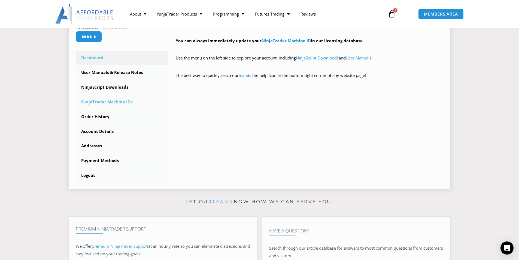
click at [100, 103] on link "NinjaTrader Machine IDs" at bounding box center [122, 102] width 92 height 14
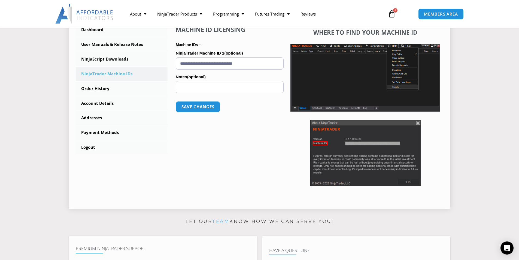
scroll to position [164, 0]
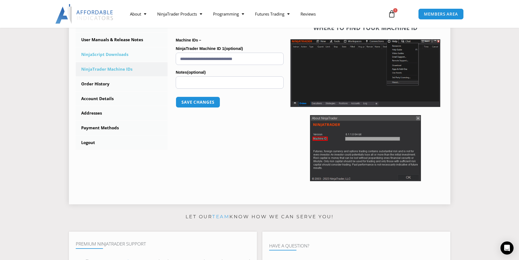
click at [90, 55] on link "NinjaScript Downloads" at bounding box center [122, 54] width 92 height 14
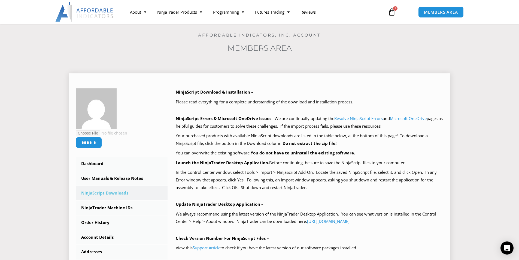
scroll to position [55, 0]
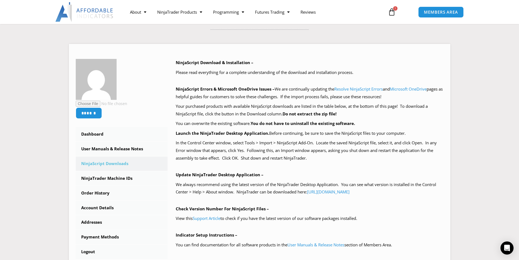
click at [357, 32] on div "Home / Members Area / Downloads Affordable Indicators, Inc. Account Members Are…" at bounding box center [260, 155] width 492 height 322
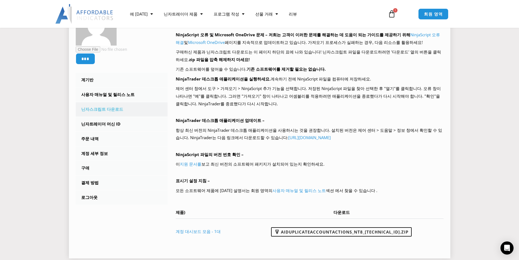
scroll to position [109, 0]
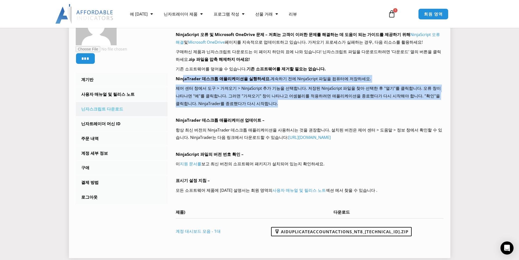
drag, startPoint x: 182, startPoint y: 75, endPoint x: 325, endPoint y: 107, distance: 146.4
click at [325, 107] on div "NinjaScript 다운로드 및 설치 – 다운로드 및 설치 과정을 완벽하게 이해하려면 모든 내용을 읽어보세요. NinjaScript 오류 및…" at bounding box center [310, 123] width 268 height 239
click at [325, 107] on p "제어 센터 창에서 도구 > 가져오기 > NinjaScript 추가 기능을 선택합니다. 저장된 NinjaScript 파일을 찾아 선택한 후 "열…" at bounding box center [310, 96] width 268 height 23
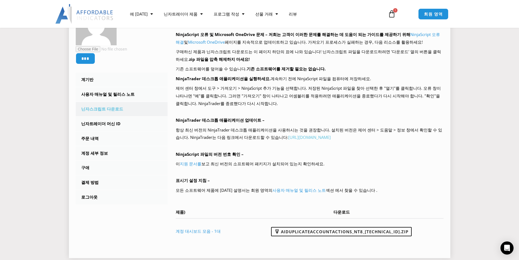
click at [313, 135] on font "[URL][DOMAIN_NAME]" at bounding box center [309, 136] width 43 height 5
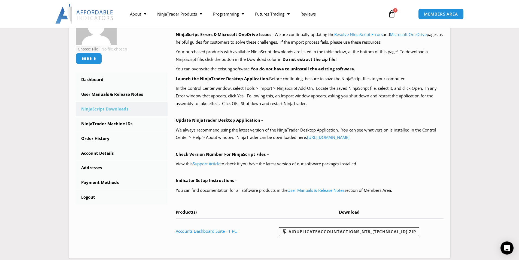
click at [471, 65] on section "****** Dashboard Subscriptions User Manuals & Release Notes NinjaScript Downloa…" at bounding box center [260, 121] width 492 height 281
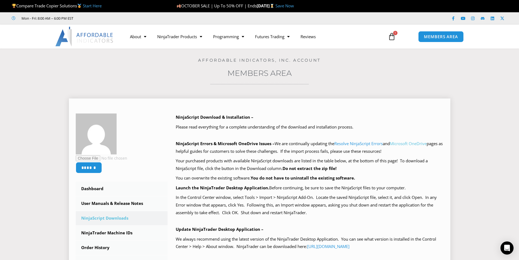
click at [416, 143] on link "Microsoft OneDrive" at bounding box center [408, 143] width 37 height 5
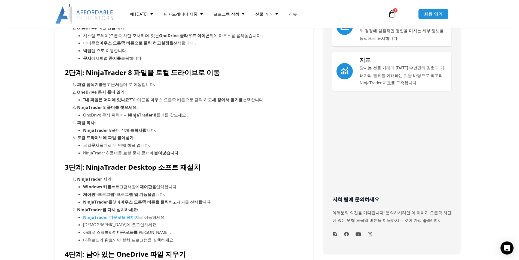
scroll to position [136, 0]
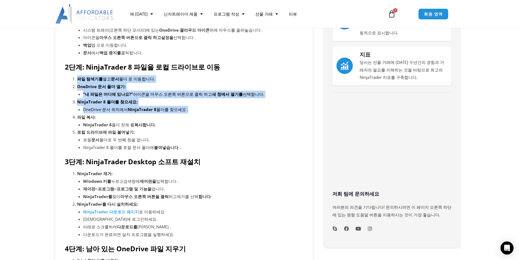
drag, startPoint x: 99, startPoint y: 85, endPoint x: 171, endPoint y: 123, distance: 81.9
click at [166, 120] on div "NinjaTrader는 OneDrive와 함께 사용해서는 안 됩니다. OneDrive에서 파일을 클라우드에 동기화할 때 파일 액세스 위반이나 …" at bounding box center [184, 169] width 239 height 401
click at [171, 123] on li "NinjaTrader 8 폴더 전체 를 복사합니다 ." at bounding box center [193, 125] width 220 height 8
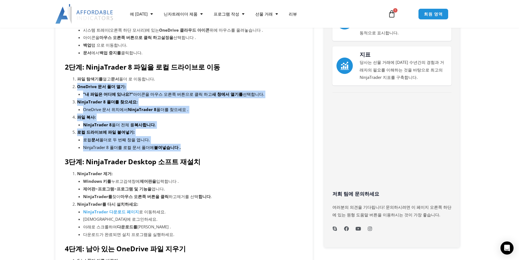
drag, startPoint x: 177, startPoint y: 128, endPoint x: 223, endPoint y: 146, distance: 49.2
click at [223, 146] on div "NinjaTrader는 OneDrive와 함께 사용해서는 안 됩니다. OneDrive에서 파일을 클라우드에 동기화할 때 파일 액세스 위반이나 …" at bounding box center [184, 169] width 239 height 401
click at [223, 146] on li "NinjaTrader 8 폴더를 로컬 문서 폴더에 붙여넣습니다 ." at bounding box center [193, 148] width 220 height 8
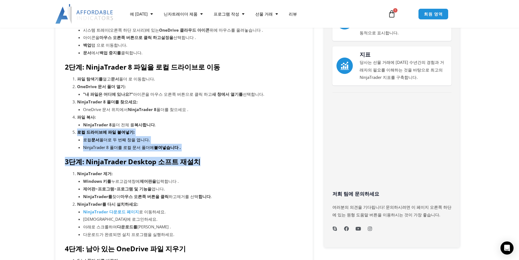
drag, startPoint x: 71, startPoint y: 132, endPoint x: 216, endPoint y: 152, distance: 147.0
click at [216, 152] on div "NinjaTrader는 OneDrive와 함께 사용해서는 안 됩니다. OneDrive에서 파일을 클라우드에 동기화할 때 파일 액세스 위반이나 …" at bounding box center [184, 169] width 239 height 401
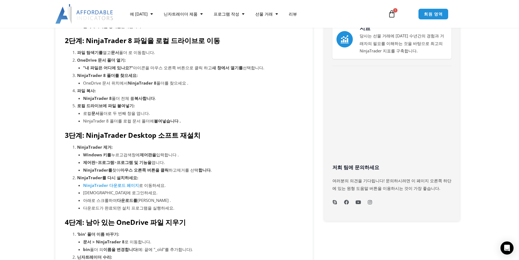
scroll to position [164, 0]
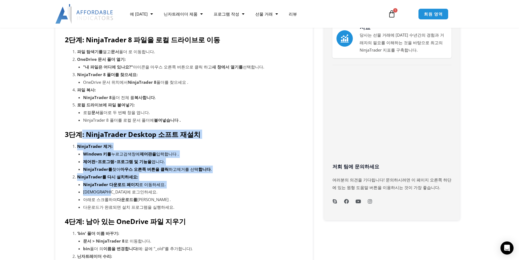
drag, startPoint x: 80, startPoint y: 136, endPoint x: 224, endPoint y: 192, distance: 154.9
click at [224, 192] on div "NinjaTrader는 OneDrive와 함께 사용해서는 안 됩니다. OneDrive에서 파일을 클라우드에 동기화할 때 파일 액세스 위반이나 …" at bounding box center [184, 142] width 239 height 401
click at [224, 192] on li "계정에 로그인하세요." at bounding box center [193, 192] width 220 height 8
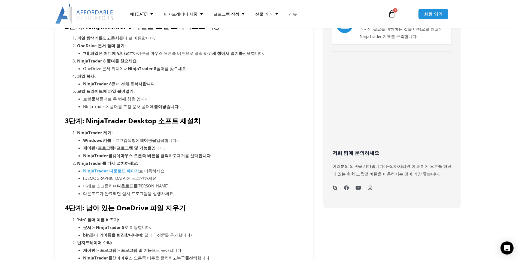
scroll to position [218, 0]
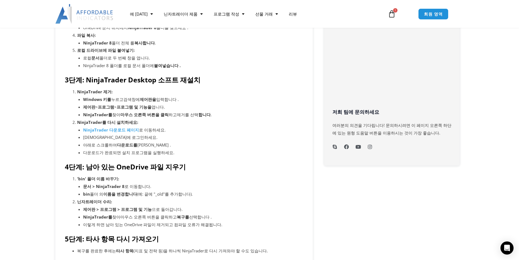
click at [191, 63] on li "NinjaTrader 8 폴더를 로컬 문서 폴더에 붙여넣습니다 ." at bounding box center [193, 66] width 220 height 8
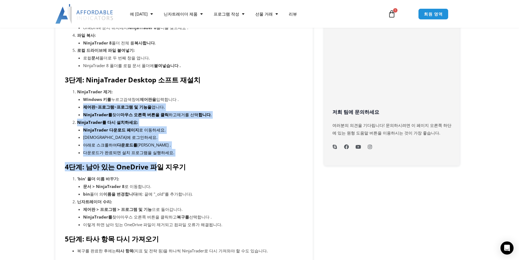
drag, startPoint x: 104, startPoint y: 128, endPoint x: 82, endPoint y: 108, distance: 29.5
click at [82, 108] on div "NinjaTrader는 OneDrive와 함께 사용해서는 안 됩니다. OneDrive에서 파일을 클라우드에 동기화할 때 파일 액세스 위반이나 …" at bounding box center [184, 88] width 239 height 401
drag, startPoint x: 73, startPoint y: 105, endPoint x: 75, endPoint y: 104, distance: 3.1
click at [73, 105] on div "NinjaTrader는 OneDrive와 함께 사용해서는 안 됩니다. OneDrive에서 파일을 클라우드에 동기화할 때 파일 액세스 위반이나 …" at bounding box center [184, 88] width 239 height 401
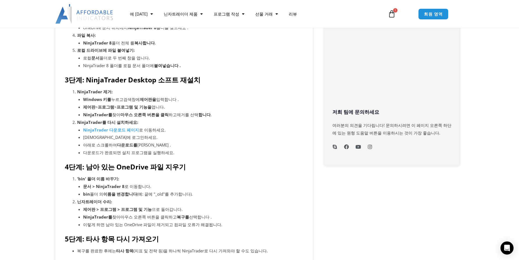
click at [206, 88] on li "NinjaTrader 제거: Windows 키를 누르고 검색창에 제어판을 입력합니다 . 제어판 > 프로그램 > 프로그램 및 기능을 엽니다 . …" at bounding box center [190, 103] width 226 height 30
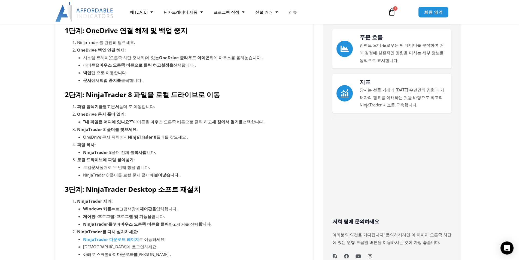
scroll to position [27, 0]
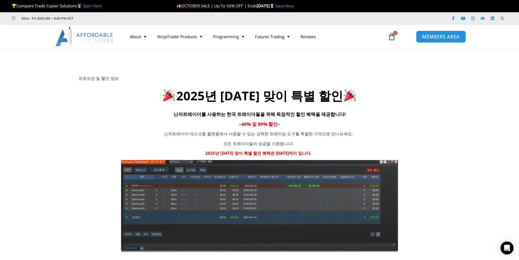
click at [438, 40] on link "MEMBERS AREA" at bounding box center [441, 36] width 50 height 12
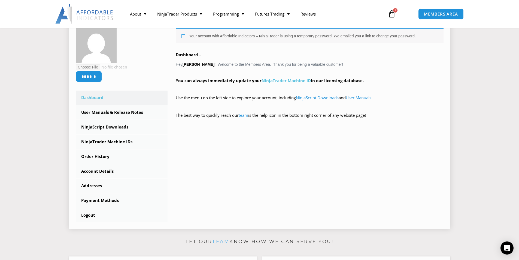
scroll to position [82, 0]
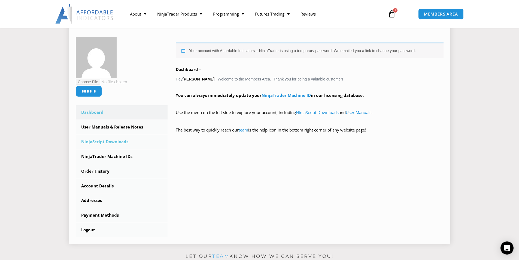
click at [102, 141] on link "NinjaScript Downloads" at bounding box center [122, 142] width 92 height 14
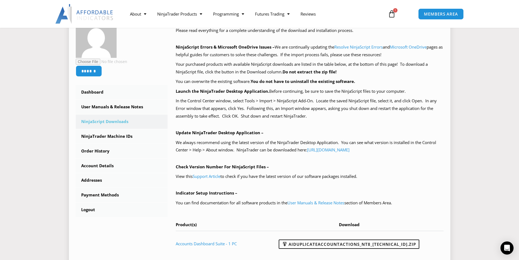
scroll to position [109, 0]
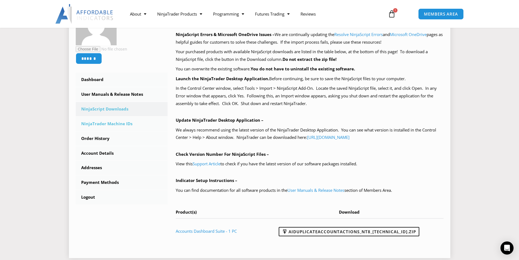
click at [107, 128] on link "NinjaTrader Machine IDs" at bounding box center [122, 124] width 92 height 14
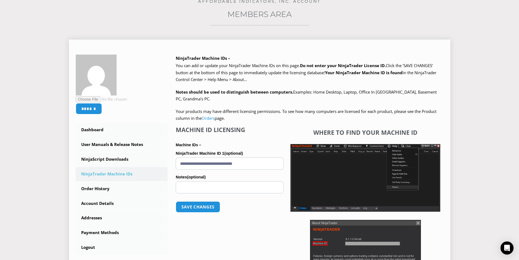
scroll to position [82, 0]
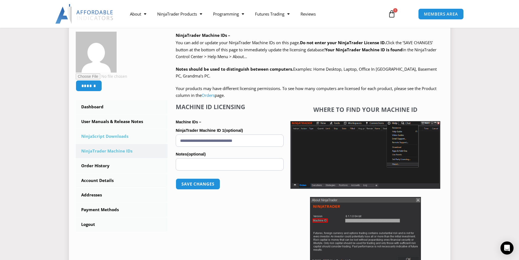
click at [101, 135] on link "NinjaScript Downloads" at bounding box center [122, 136] width 92 height 14
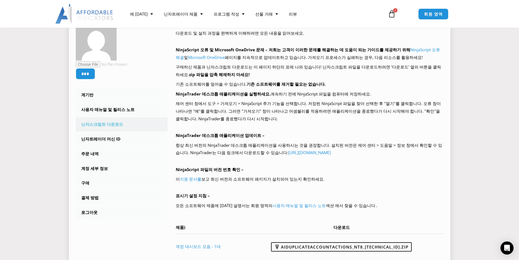
scroll to position [82, 0]
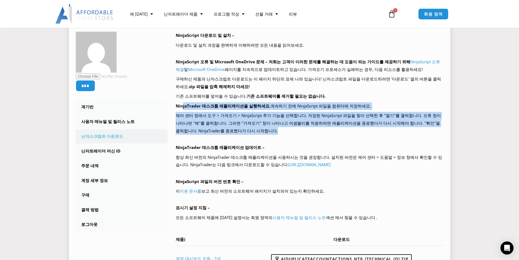
drag, startPoint x: 182, startPoint y: 105, endPoint x: 348, endPoint y: 133, distance: 167.7
click at [348, 133] on div "NinjaScript 다운로드 및 설치 – 다운로드 및 설치 과정을 완벽하게 이해하려면 모든 내용을 읽어보세요. NinjaScript 오류 및…" at bounding box center [310, 151] width 268 height 239
click at [348, 133] on p "제어 센터 창에서 도구 > 가져오기 > NinjaScript 추가 기능을 선택합니다. 저장된 NinjaScript 파일을 찾아 선택한 후 "열…" at bounding box center [310, 123] width 268 height 23
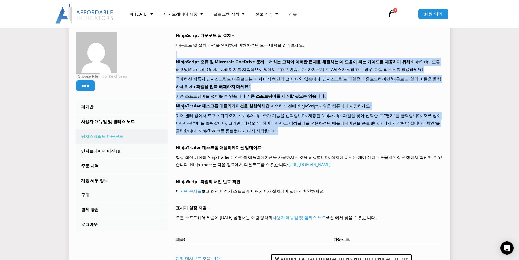
drag, startPoint x: 193, startPoint y: 55, endPoint x: 292, endPoint y: 129, distance: 124.5
click at [292, 129] on div "NinjaScript 다운로드 및 설치 – 다운로드 및 설치 과정을 완벽하게 이해하려면 모든 내용을 읽어보세요. NinjaScript 오류 및…" at bounding box center [310, 151] width 268 height 239
click at [292, 129] on p "제어 센터 창에서 도구 > 가져오기 > NinjaScript 추가 기능을 선택합니다. 저장된 NinjaScript 파일을 찾아 선택한 후 "열…" at bounding box center [310, 123] width 268 height 23
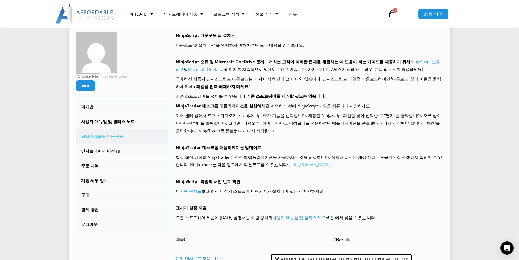
click at [320, 164] on font "https://account.ninjatrader.com/download" at bounding box center [309, 164] width 43 height 5
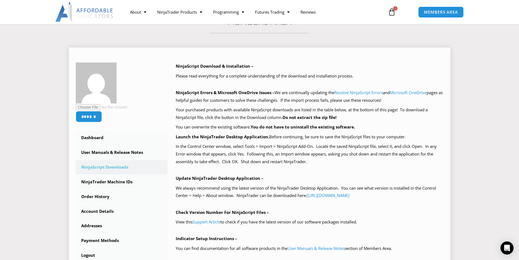
scroll to position [55, 0]
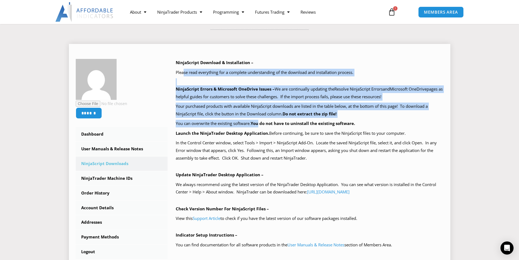
drag, startPoint x: 187, startPoint y: 71, endPoint x: 263, endPoint y: 122, distance: 91.4
click at [263, 122] on div "NinjaScript Download & Installation – Please read everything for a complete und…" at bounding box center [310, 178] width 268 height 239
click at [263, 122] on b "You do not have to uninstall the existing software." at bounding box center [303, 122] width 104 height 5
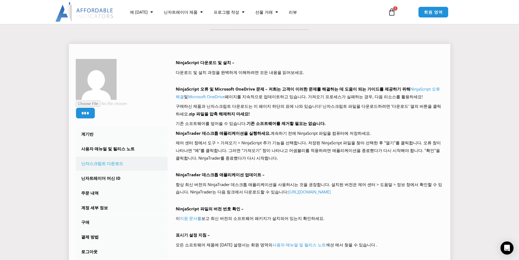
click at [167, 101] on div "*** 계기반 구독 사용자 매뉴얼 및 릴리스 노트 닌자스크립트 다운로드 닌자트레이더 머신 ID 주문 내역 계정 세부 정보 구애 결제 방법 로그…" at bounding box center [260, 182] width 368 height 247
click at [414, 91] on font "NinjaScript 오류 해결" at bounding box center [308, 92] width 264 height 13
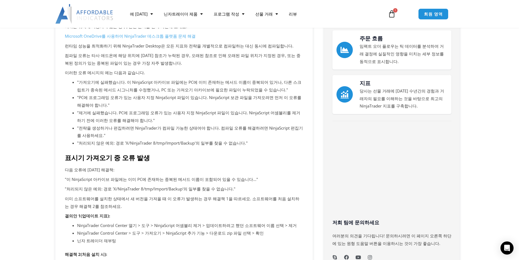
scroll to position [109, 0]
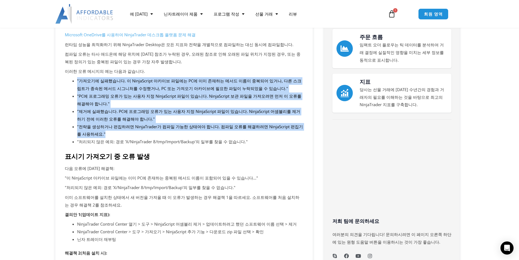
drag, startPoint x: 99, startPoint y: 106, endPoint x: 175, endPoint y: 137, distance: 81.7
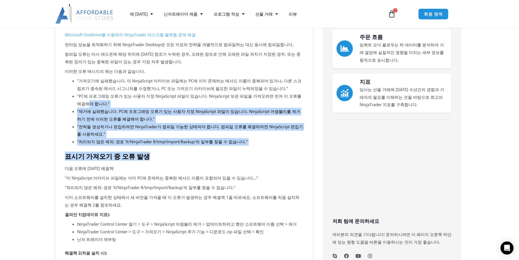
drag, startPoint x: 219, startPoint y: 139, endPoint x: 70, endPoint y: 104, distance: 153.9
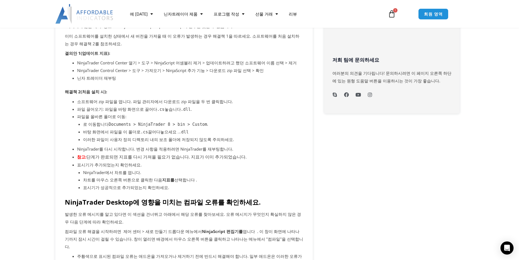
scroll to position [273, 0]
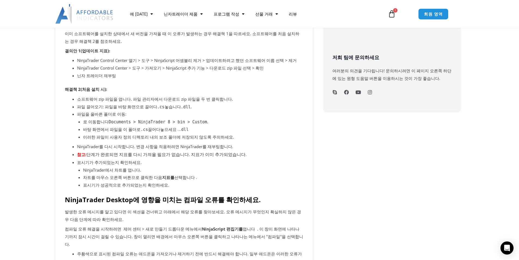
drag, startPoint x: 78, startPoint y: 98, endPoint x: 249, endPoint y: 174, distance: 187.1
click at [249, 174] on ul "소프트웨어 zip 파일을 엽니다. 파일 관리자에서 다운로드 zip 파일을 두 번 클릭합니다. 파일 끌어오기: 파일을 바탕 화면으로 끌어다 .c…" at bounding box center [190, 141] width 226 height 93
click at [249, 174] on li "차트를 마우스 오른쪽 버튼으로 클릭한 다음 지표를 선택합니다 ." at bounding box center [193, 178] width 220 height 8
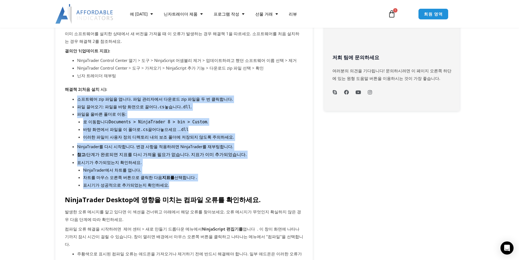
drag, startPoint x: 73, startPoint y: 95, endPoint x: 210, endPoint y: 182, distance: 163.0
click at [210, 182] on ul "소프트웨어 zip 파일을 엽니다. 파일 관리자에서 다운로드 zip 파일을 두 번 클릭합니다. 파일 끌어오기: 파일을 바탕 화면으로 끌어다 .c…" at bounding box center [190, 141] width 226 height 93
click at [205, 170] on li "NinjaTrader에서 차트를 엽니다." at bounding box center [193, 170] width 220 height 8
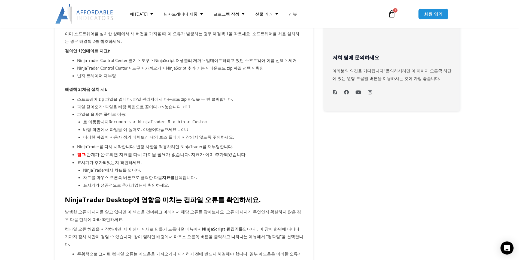
drag, startPoint x: 137, startPoint y: 135, endPoint x: 248, endPoint y: 176, distance: 118.7
click at [248, 176] on ul "소프트웨어 zip 파일을 엽니다. 파일 관리자에서 다운로드 zip 파일을 두 번 클릭합니다. 파일 끌어오기: 파일을 바탕 화면으로 끌어다 .c…" at bounding box center [190, 141] width 226 height 93
click at [248, 176] on li "차트를 마우스 오른쪽 버튼으로 클릭한 다음 지표를 선택합니다 ." at bounding box center [193, 178] width 220 height 8
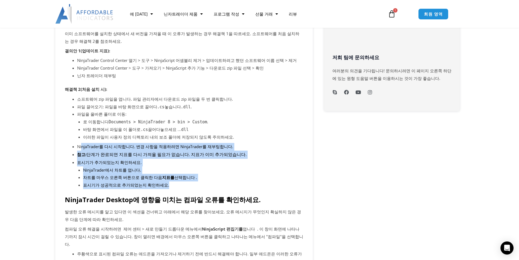
drag, startPoint x: 92, startPoint y: 148, endPoint x: 197, endPoint y: 187, distance: 112.0
click at [197, 187] on ul "소프트웨어 zip 파일을 엽니다. 파일 관리자에서 다운로드 zip 파일을 두 번 클릭합니다. 파일 끌어오기: 파일을 바탕 화면으로 끌어다 .c…" at bounding box center [190, 141] width 226 height 93
click at [165, 167] on li "NinjaTrader에서 차트를 엽니다." at bounding box center [193, 170] width 220 height 8
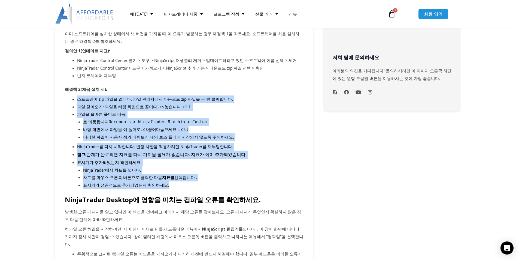
drag, startPoint x: 69, startPoint y: 100, endPoint x: 208, endPoint y: 186, distance: 163.6
click at [208, 186] on li "표시기가 성공적으로 추가되었는지 확인하세요." at bounding box center [193, 185] width 220 height 8
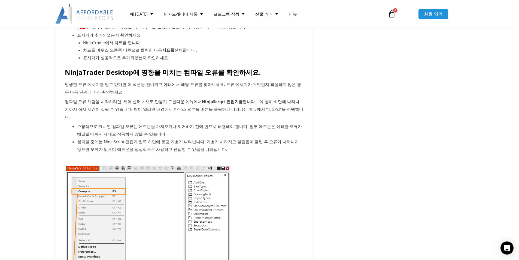
scroll to position [409, 0]
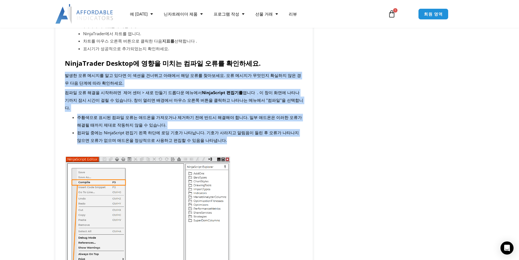
drag, startPoint x: 65, startPoint y: 75, endPoint x: 255, endPoint y: 132, distance: 198.4
click at [255, 132] on li "컴파일 중에는 NinjaScript 편집기 왼쪽 하단에 로딩 기호가 나타납니다. 기호가 사라지고 알림음이 들린 후 오류가 나타나지 않으면 오류…" at bounding box center [190, 136] width 226 height 15
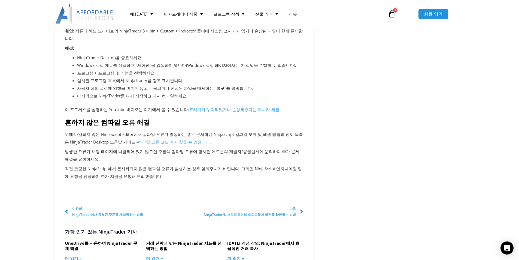
scroll to position [1090, 0]
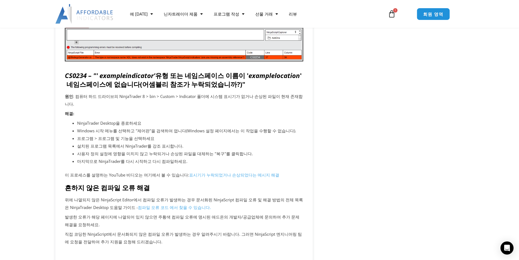
click at [438, 9] on link "회원 영역" at bounding box center [433, 14] width 33 height 12
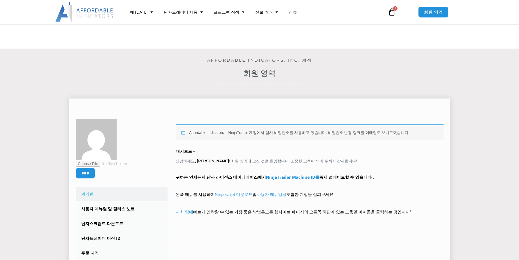
scroll to position [82, 0]
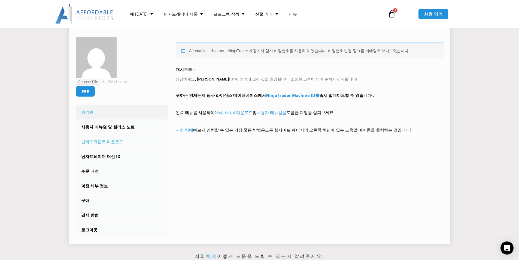
click at [104, 140] on font "닌자스크립트 다운로드" at bounding box center [102, 141] width 42 height 5
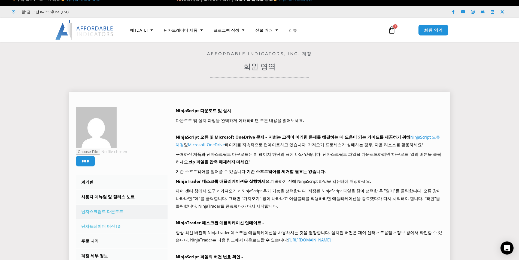
scroll to position [55, 0]
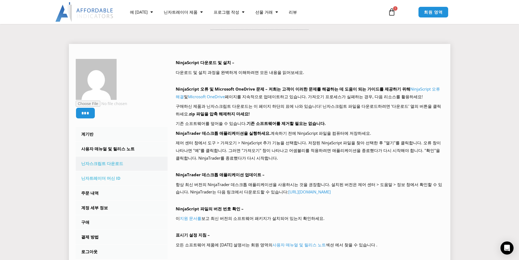
click at [105, 177] on font "닌자트레이더 머신 ID" at bounding box center [100, 177] width 39 height 5
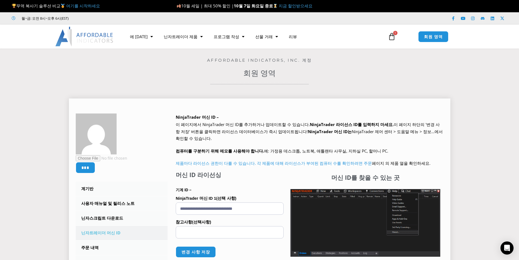
click at [281, 169] on section "We are transitioning all NinjaTrader software packages to a web site licensing …" at bounding box center [310, 146] width 268 height 50
drag, startPoint x: 264, startPoint y: 210, endPoint x: 147, endPoint y: 218, distance: 116.6
click at [147, 217] on div "*** 계기반 Subscriptions 사용자 매뉴얼 및 릴리스 노트 닌자스크립트 다운로드 닌자트레이더 머신 ID 주문 내역 계정 세부 정보 …" at bounding box center [260, 230] width 368 height 234
click at [262, 192] on p "기계 ID –" at bounding box center [230, 189] width 108 height 7
click at [112, 220] on font "닌자스크립트 다운로드" at bounding box center [102, 217] width 42 height 5
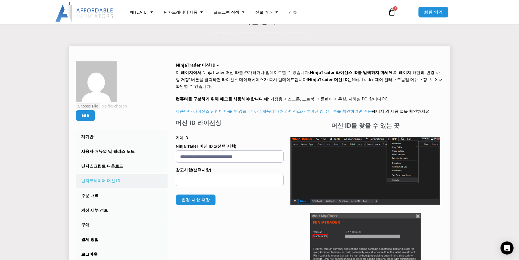
scroll to position [55, 0]
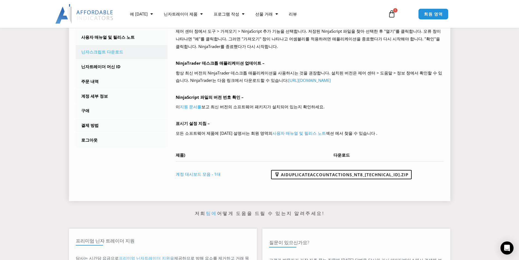
scroll to position [164, 0]
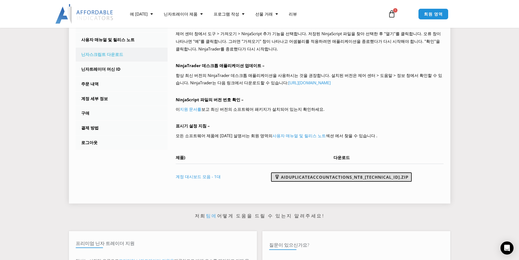
click at [327, 176] on font "AIDuplicateAccountActions_NT8_[TECHNICAL_ID].zip" at bounding box center [345, 176] width 128 height 5
click at [146, 160] on div "*** 계기반 구독 사용자 매뉴얼 및 릴리스 노트 닌자스크립트 다운로드 닌자트레이더 머신 ID 주문 내역 계정 세부 정보 구애 결제 방법 로그…" at bounding box center [260, 73] width 368 height 247
